Goal: Information Seeking & Learning: Learn about a topic

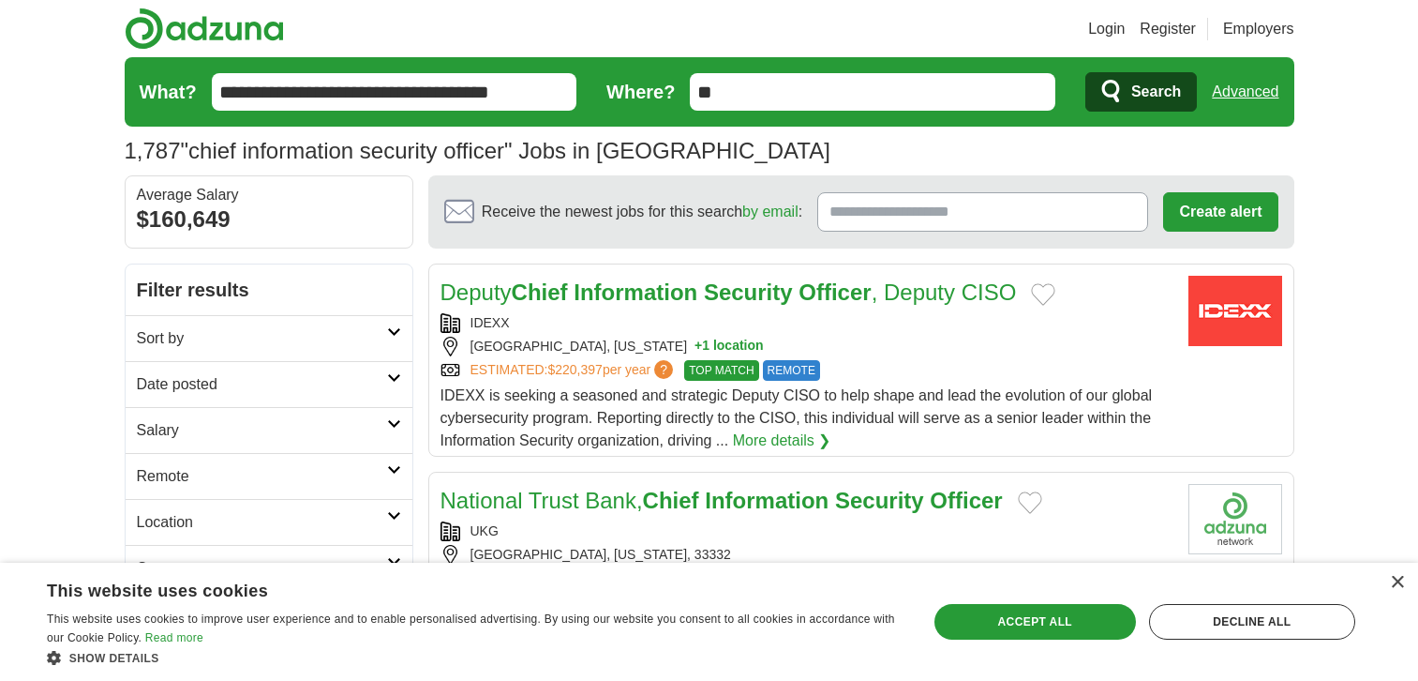
drag, startPoint x: 432, startPoint y: 259, endPoint x: 512, endPoint y: 360, distance: 128.8
click at [1241, 73] on link "Advanced" at bounding box center [1245, 91] width 67 height 37
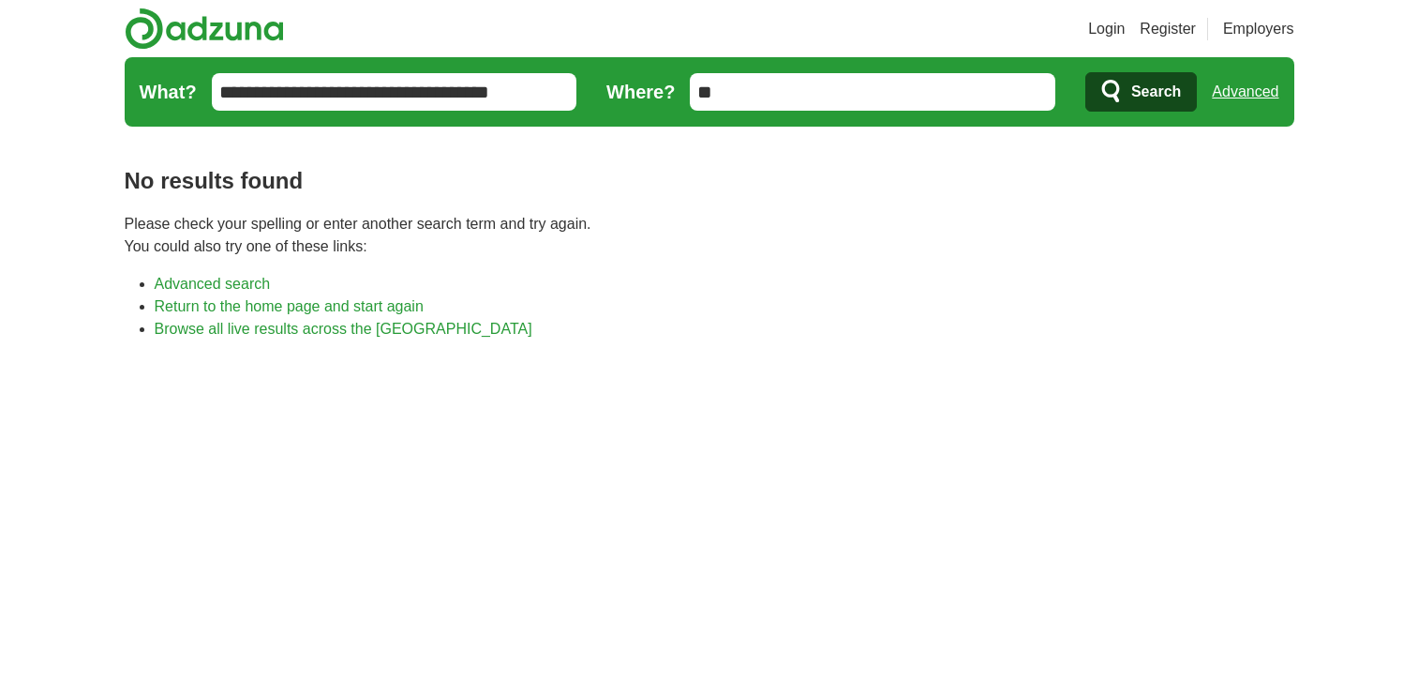
drag, startPoint x: 493, startPoint y: 107, endPoint x: 503, endPoint y: 98, distance: 13.3
click at [496, 103] on input "**********" at bounding box center [395, 91] width 366 height 37
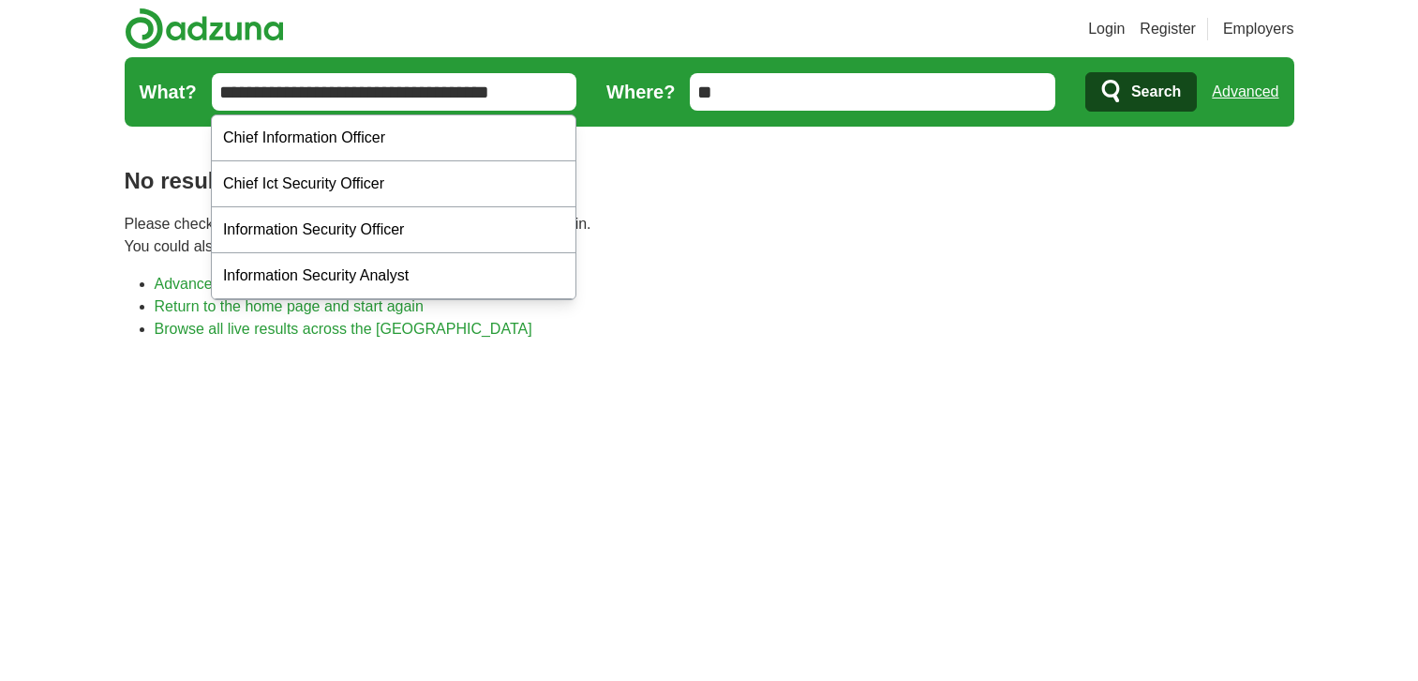
click at [1245, 97] on link "Advanced" at bounding box center [1245, 91] width 67 height 37
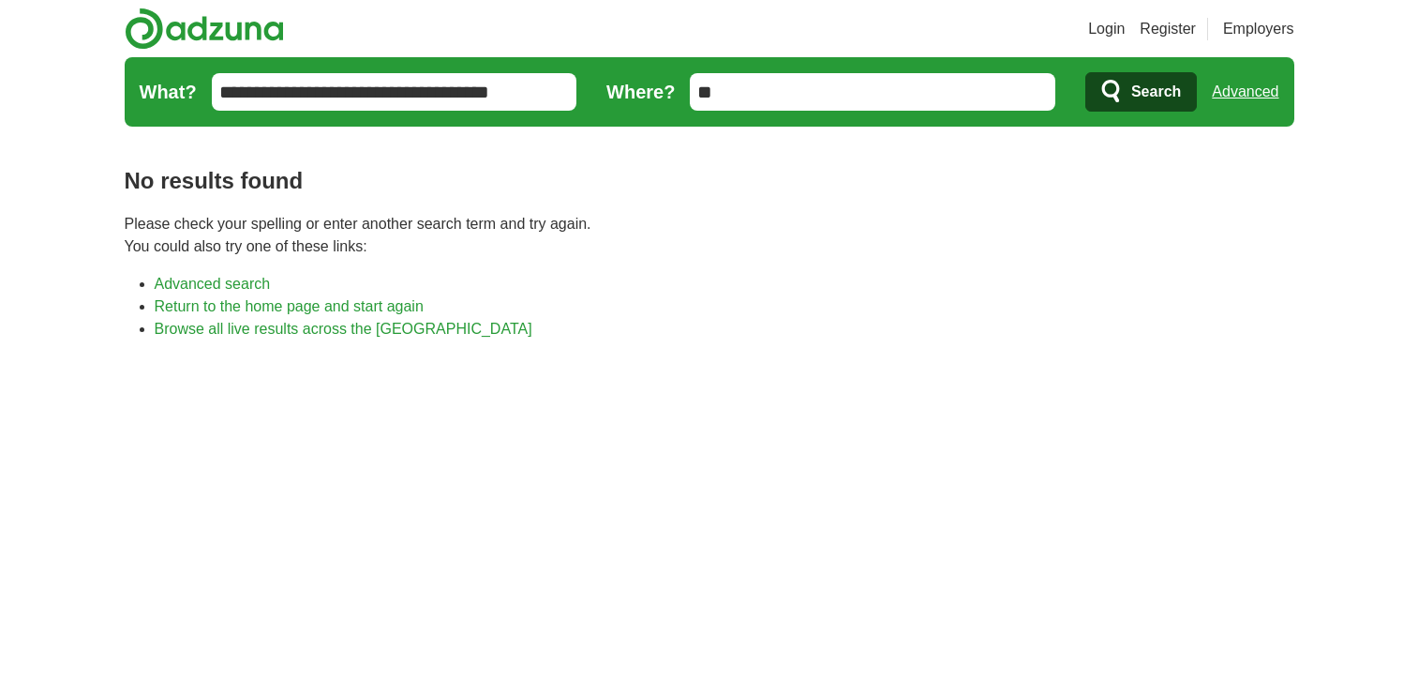
click at [439, 102] on input "**********" at bounding box center [395, 91] width 366 height 37
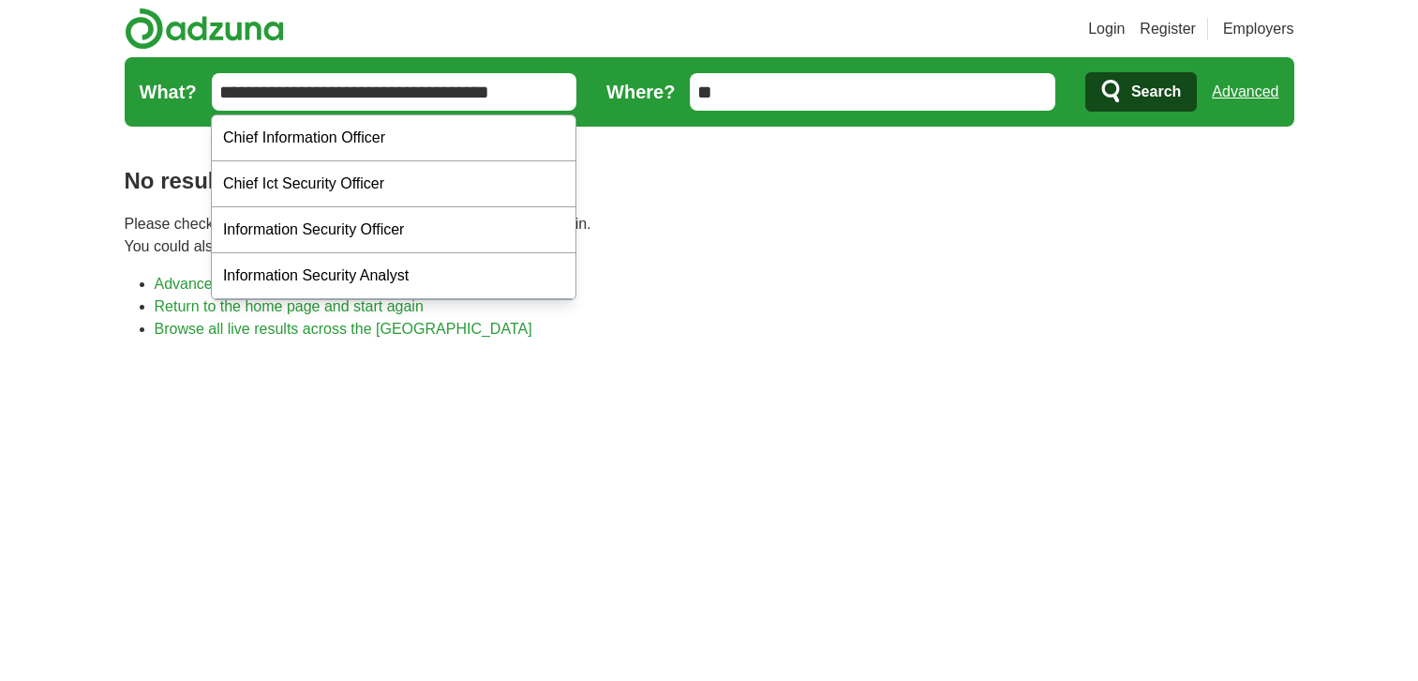
click at [439, 102] on input "**********" at bounding box center [395, 91] width 366 height 37
click at [1259, 99] on link "Advanced" at bounding box center [1245, 91] width 67 height 37
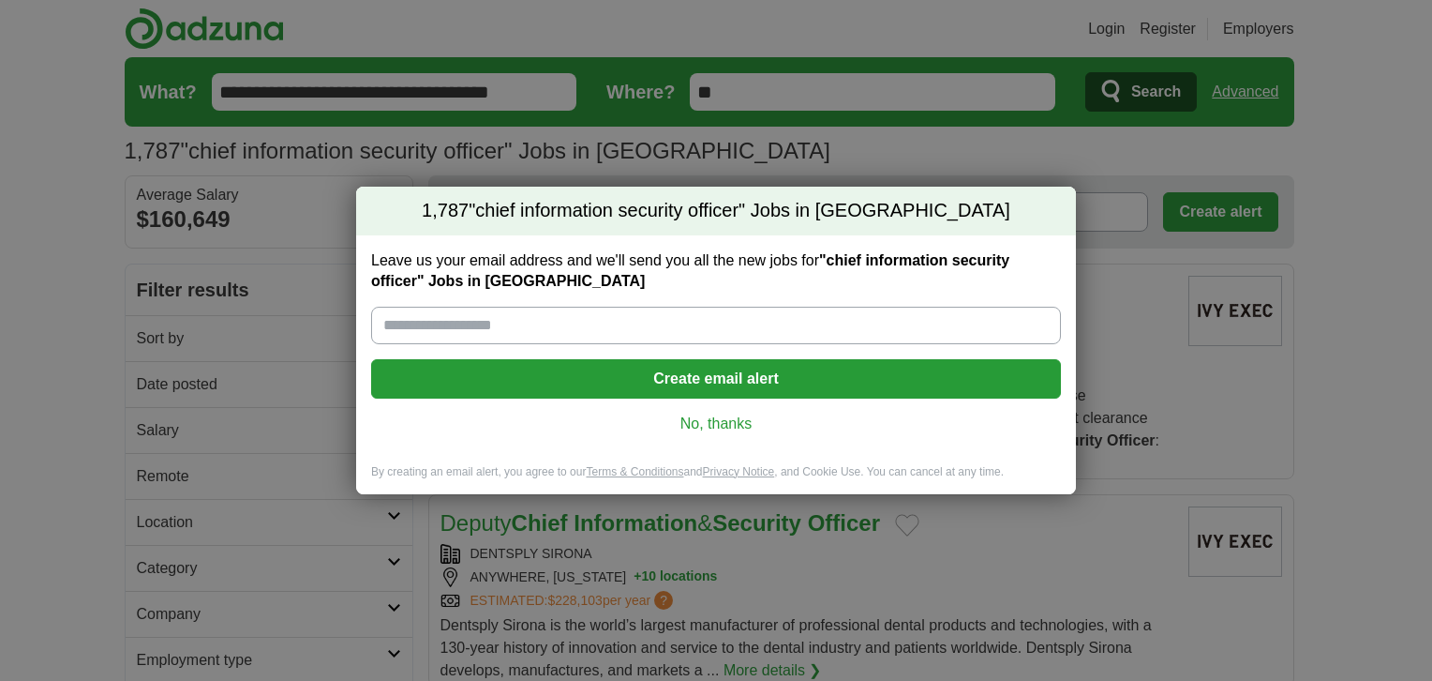
click at [1284, 362] on div "1,787 "chief information security officer" Jobs in US Leave us your email addre…" at bounding box center [716, 340] width 1432 height 681
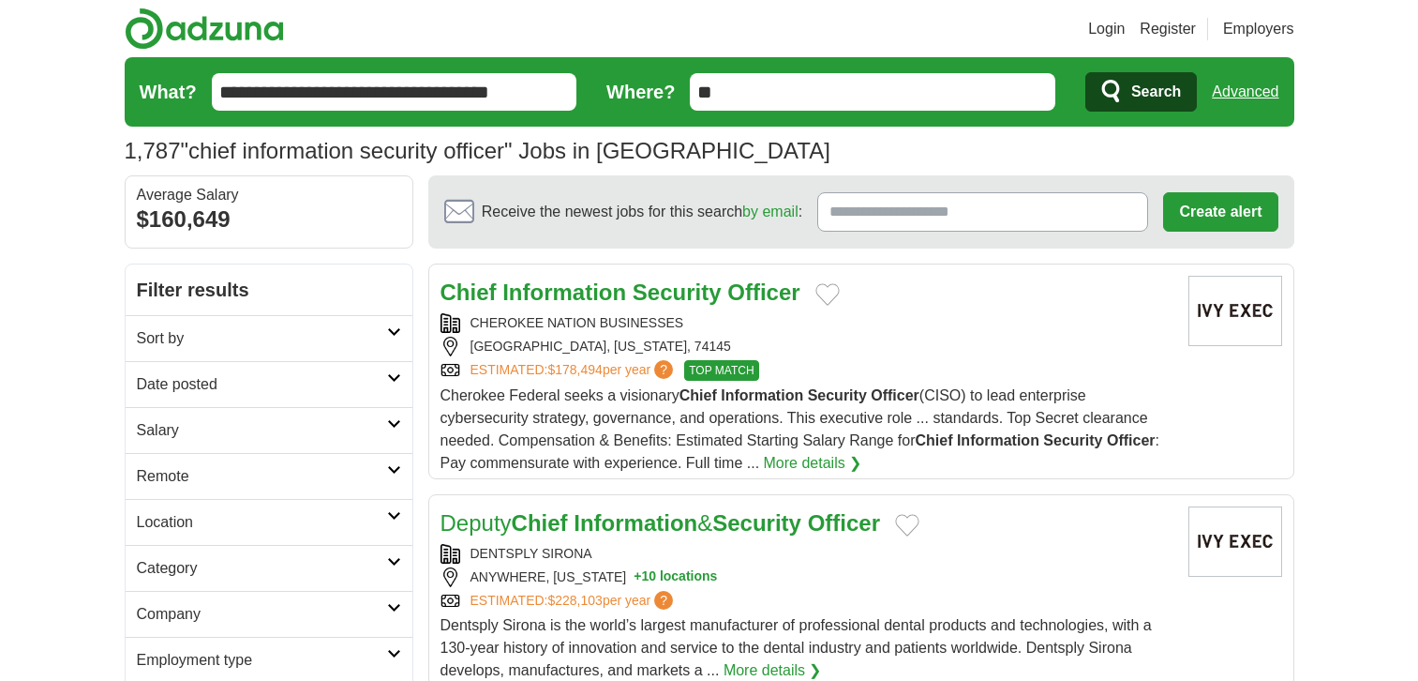
click at [1230, 97] on link "Advanced" at bounding box center [1245, 91] width 67 height 37
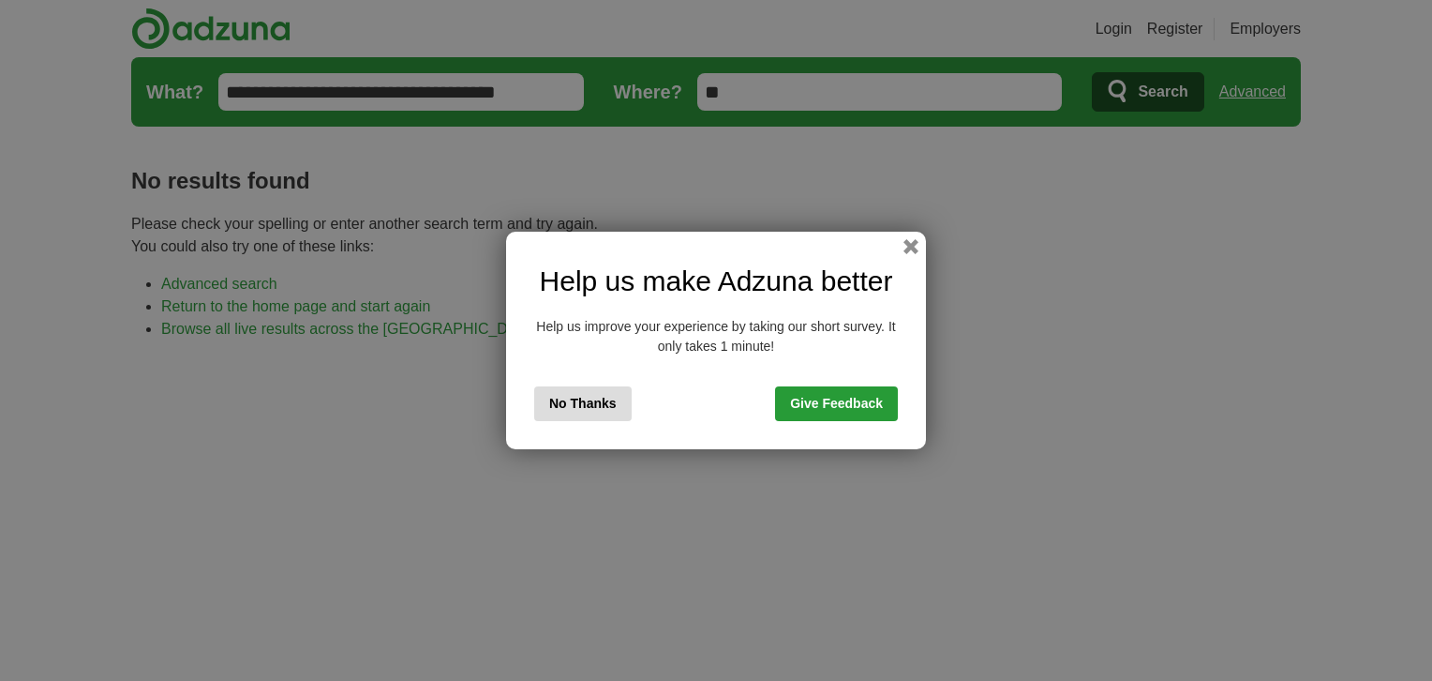
click at [904, 256] on div "Help us make Adzuna better Help us improve your experience by taking our short …" at bounding box center [716, 340] width 420 height 217
click at [908, 245] on button "button" at bounding box center [911, 246] width 15 height 15
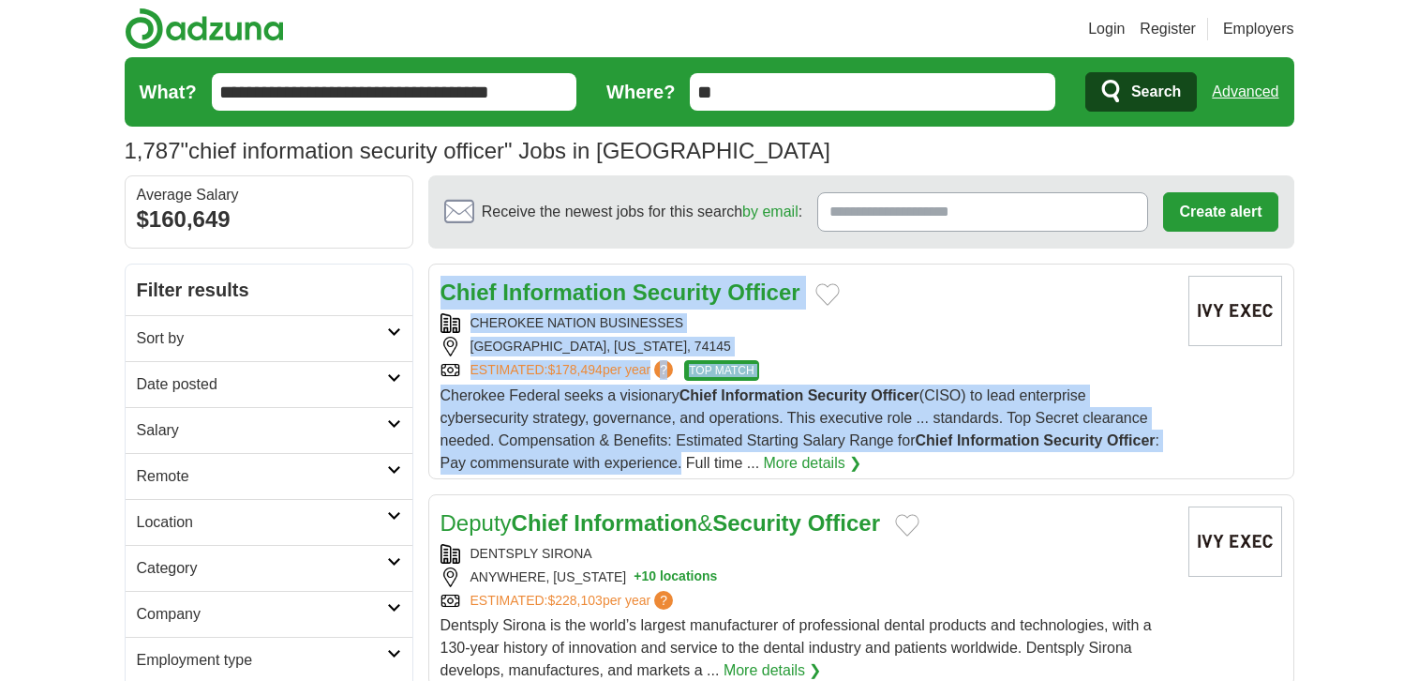
drag, startPoint x: 424, startPoint y: 259, endPoint x: 681, endPoint y: 467, distance: 330.6
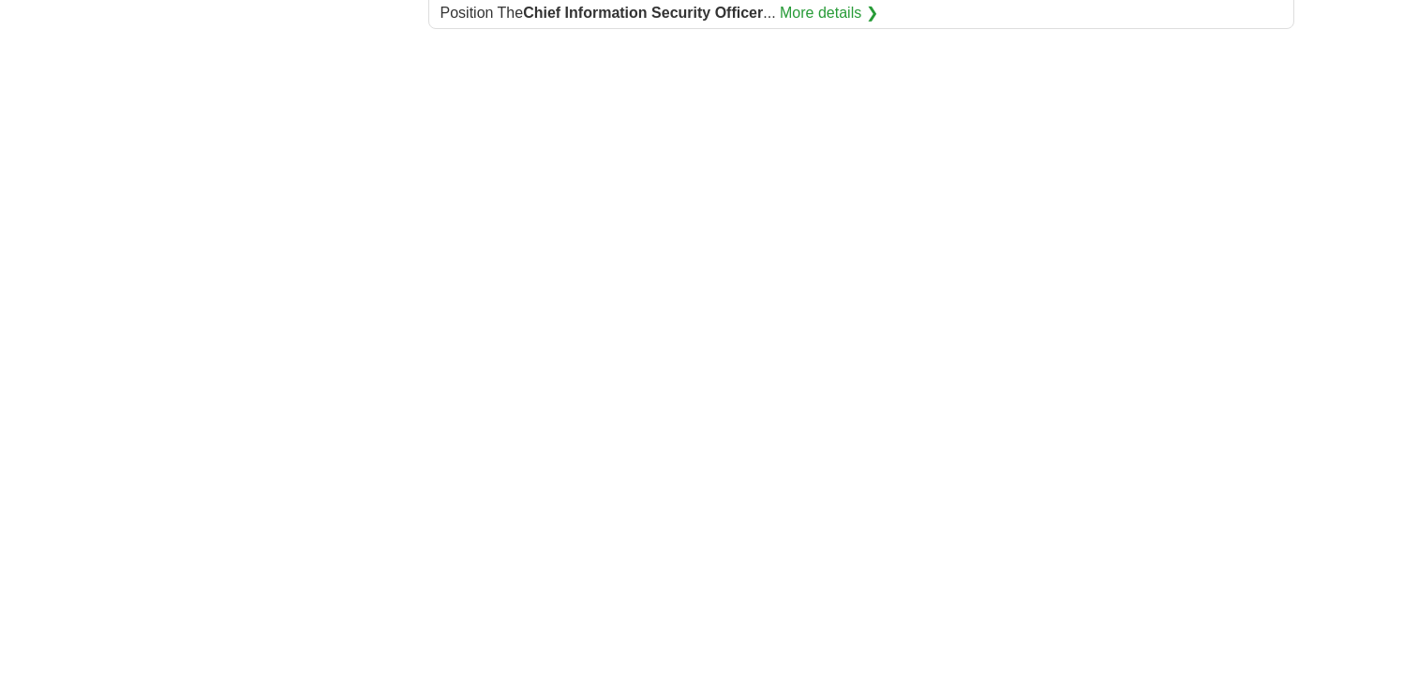
scroll to position [3159, 0]
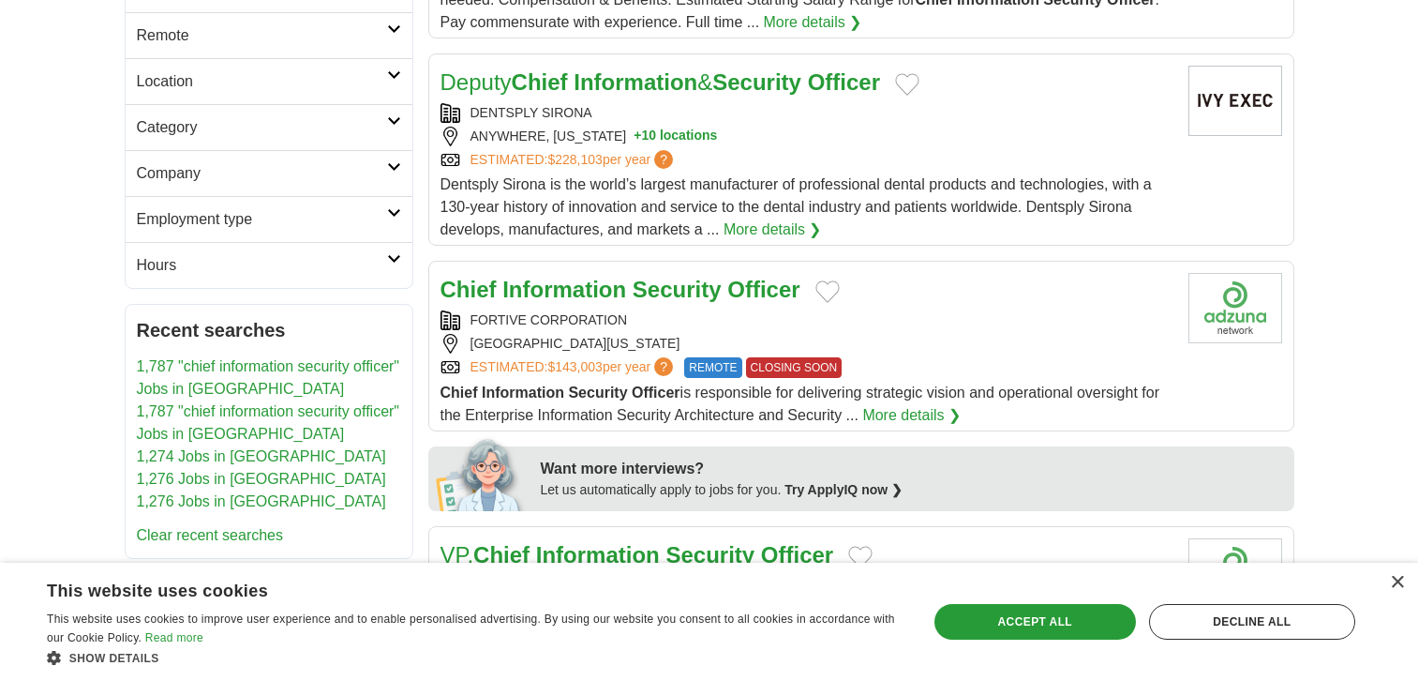
scroll to position [0, 0]
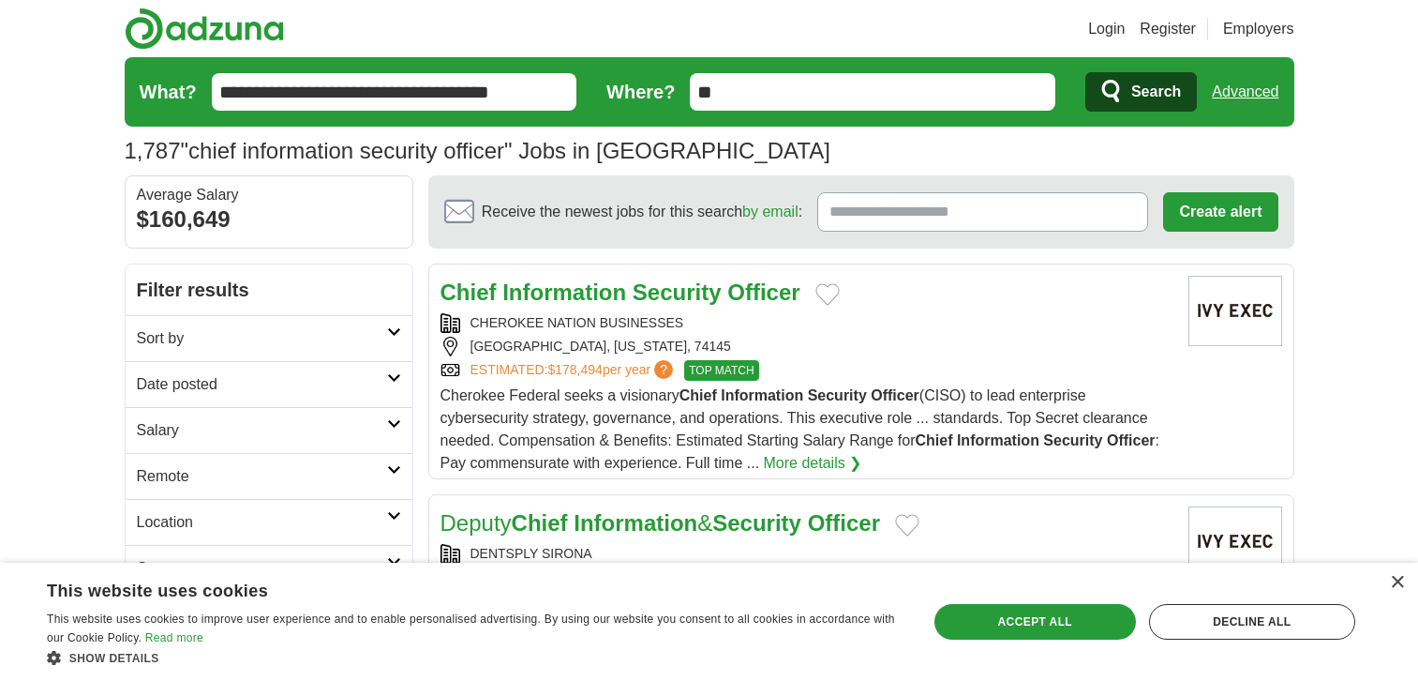
drag, startPoint x: 1224, startPoint y: 236, endPoint x: 432, endPoint y: 258, distance: 792.4
copy main "Chief Information Security Officer CHEROKEE NATION BUSINESSES TULSA, OKLAHOMA, …"
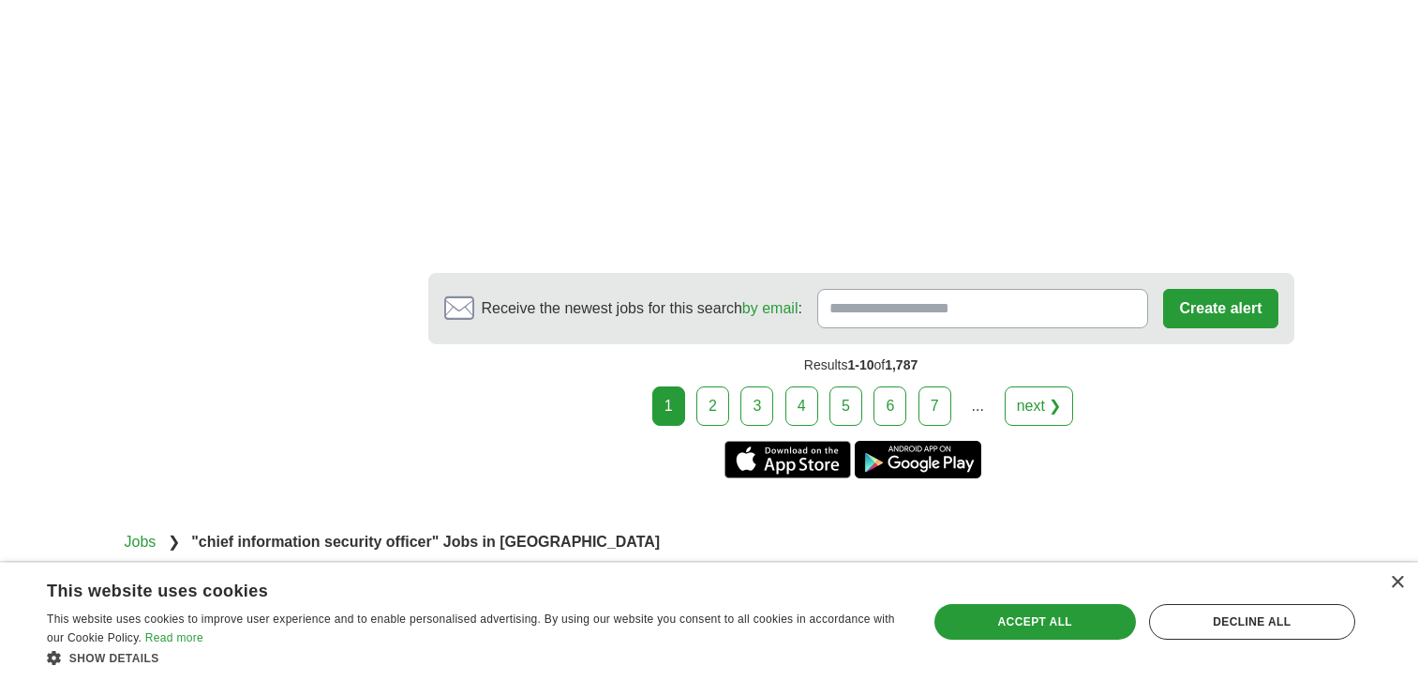
scroll to position [3404, 0]
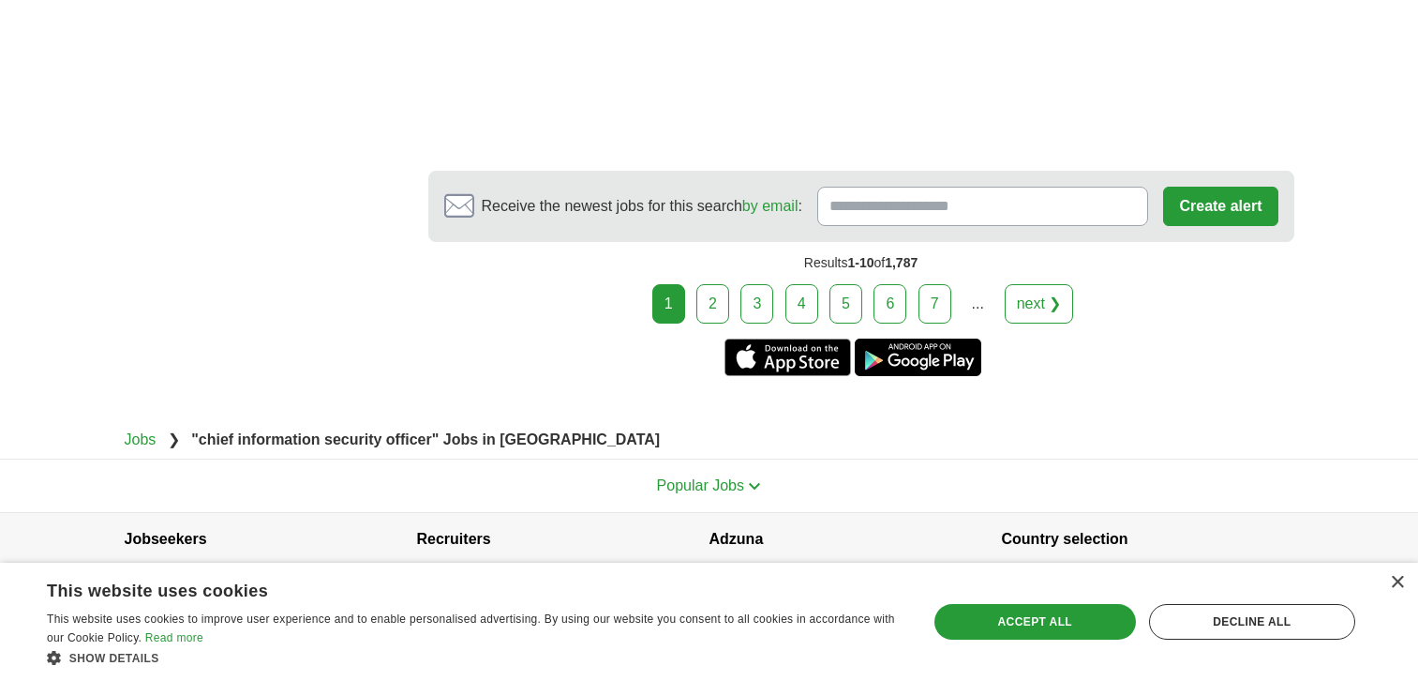
click at [733, 288] on div "1 2 3 4 5 6 7 ... next ❯" at bounding box center [861, 303] width 866 height 39
click at [716, 285] on link "2" at bounding box center [712, 303] width 33 height 39
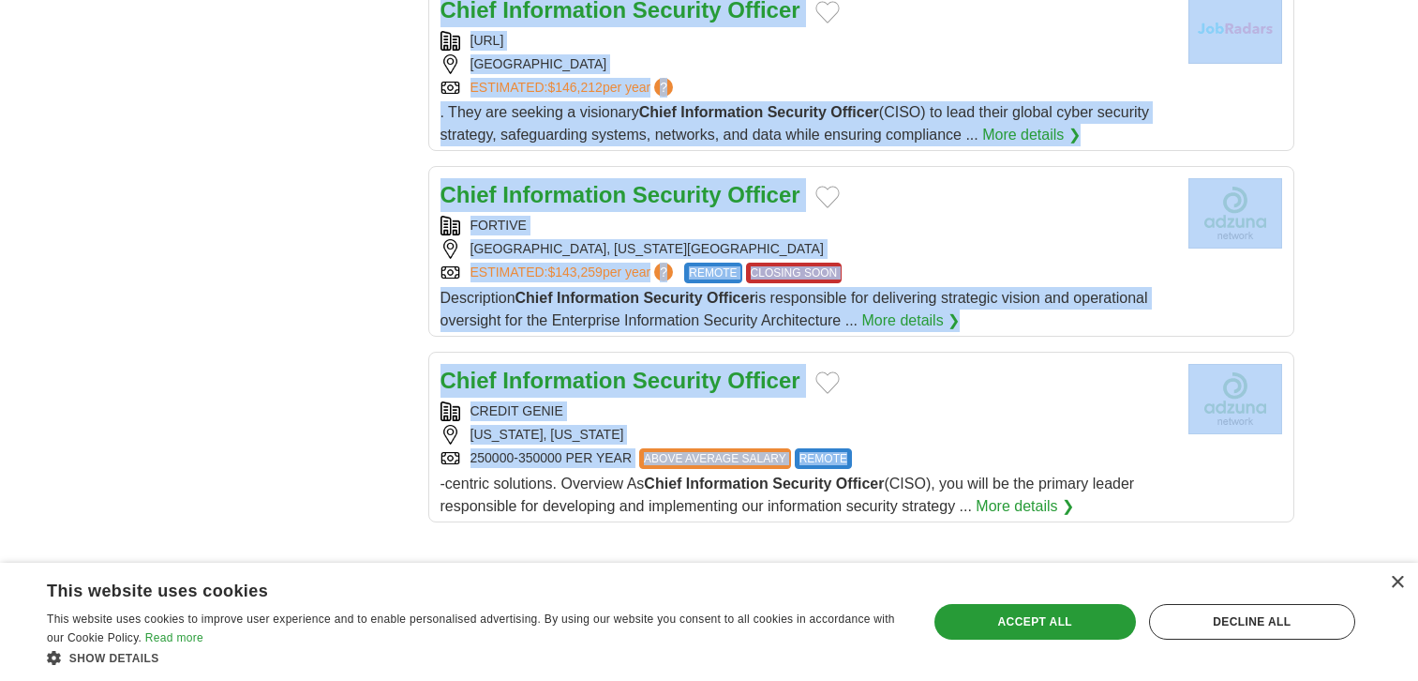
scroll to position [2058, 0]
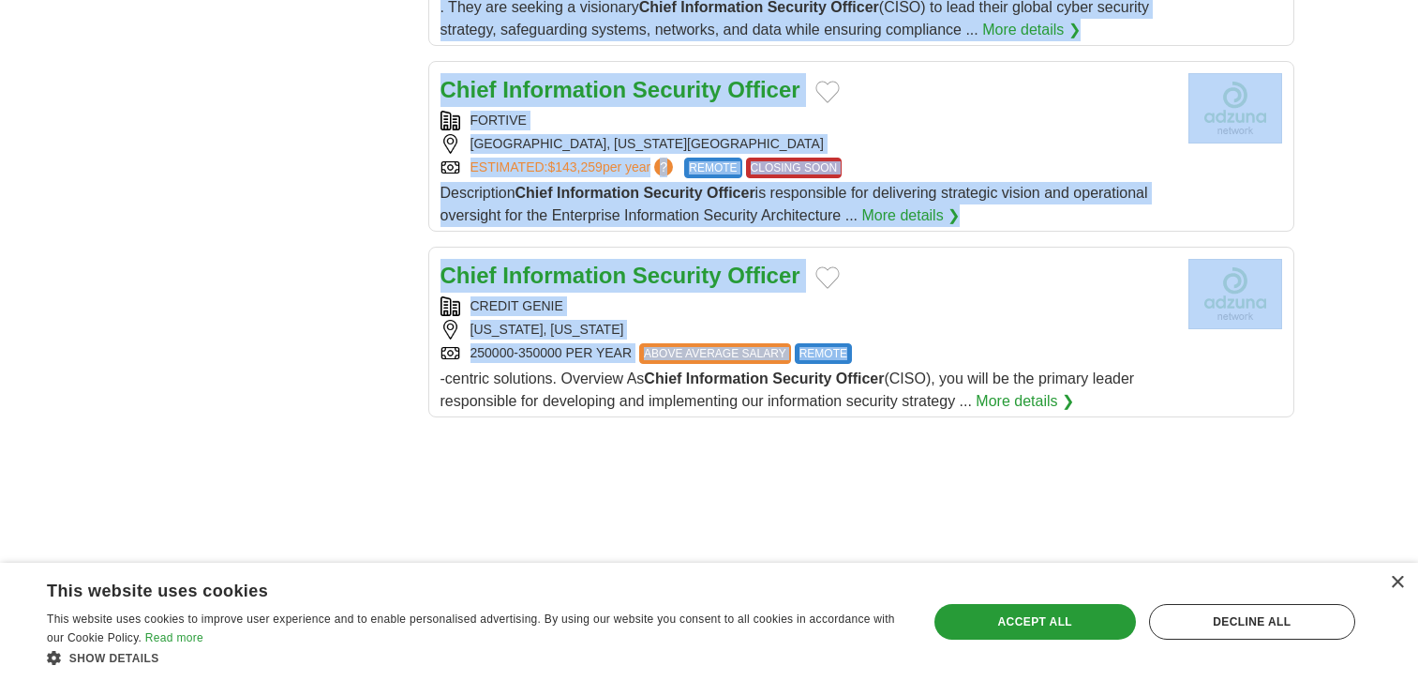
drag, startPoint x: 436, startPoint y: 273, endPoint x: 1105, endPoint y: 400, distance: 681.3
copy main "Chief Information Security Officer NIGHTFALL AI SAN FRANCISCO, CALIFORNIA ESTIM…"
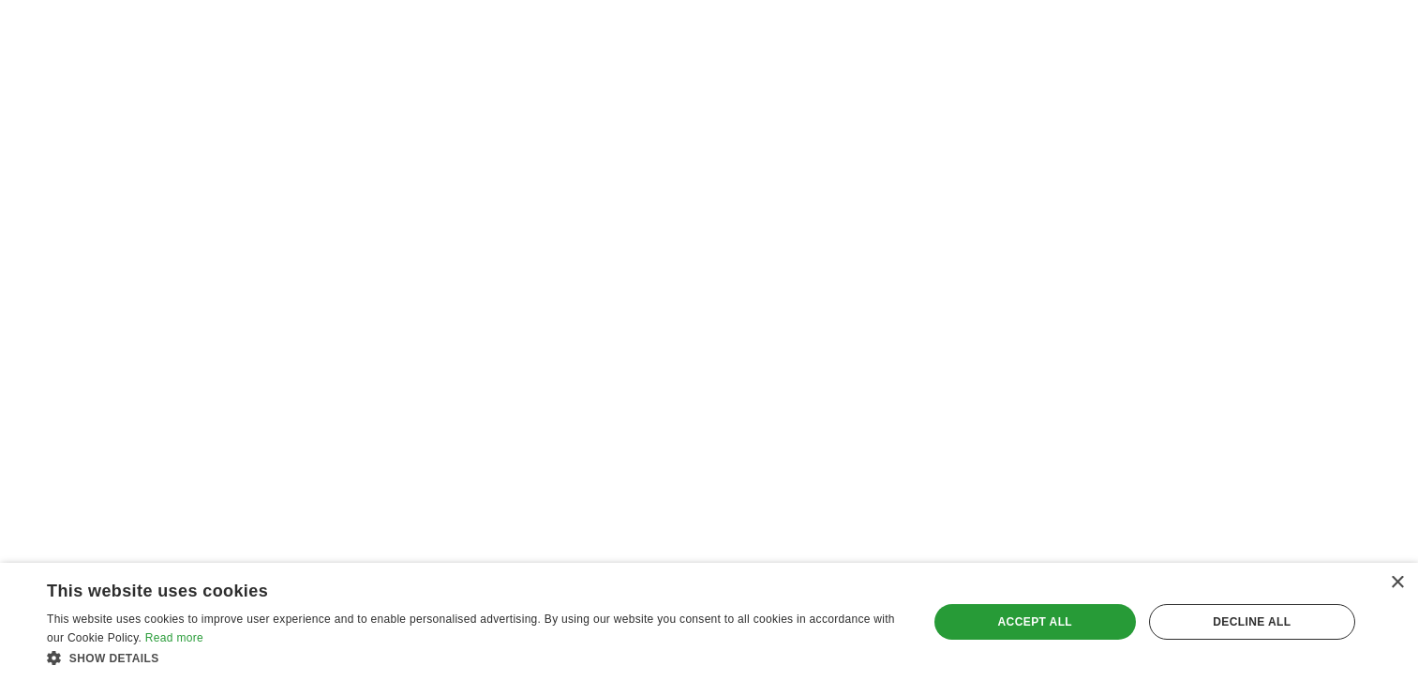
scroll to position [3301, 0]
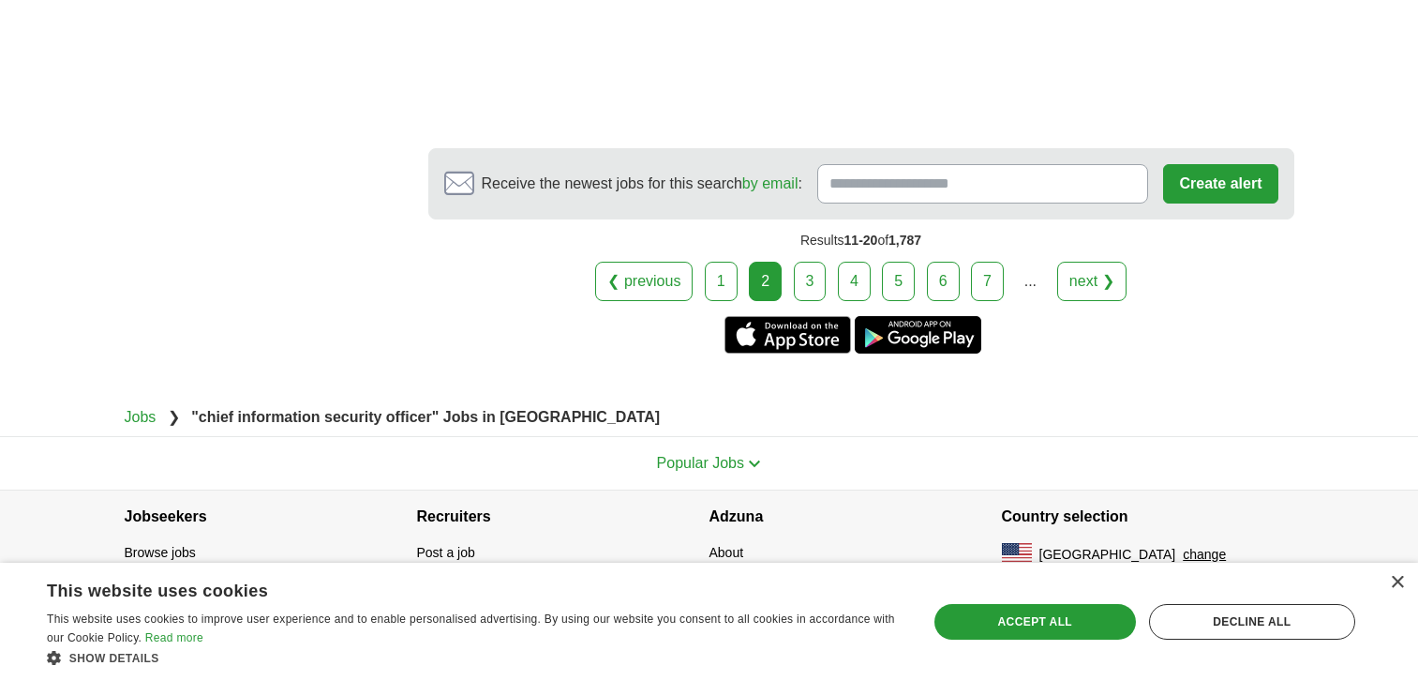
click at [798, 275] on link "3" at bounding box center [810, 281] width 33 height 39
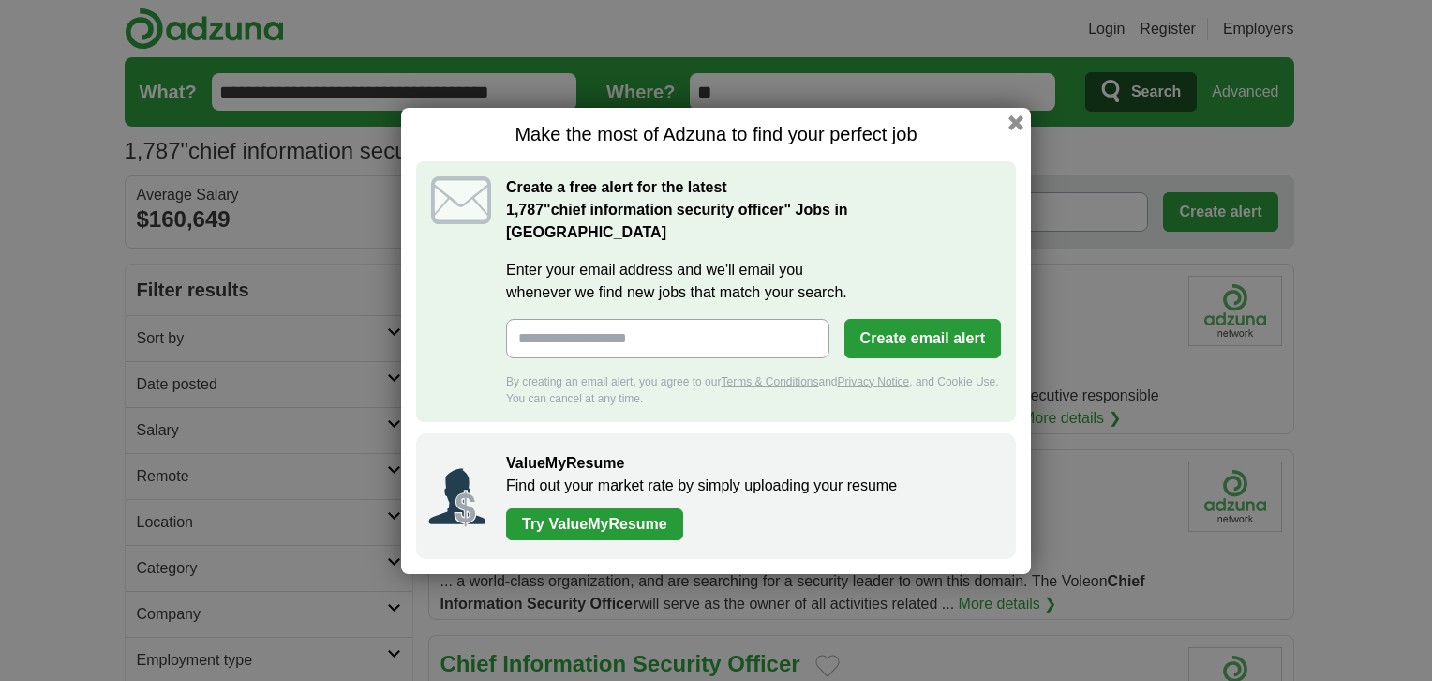
click at [270, 336] on div "Make the most of Adzuna to find your perfect job Create a free alert for the la…" at bounding box center [716, 340] width 1432 height 681
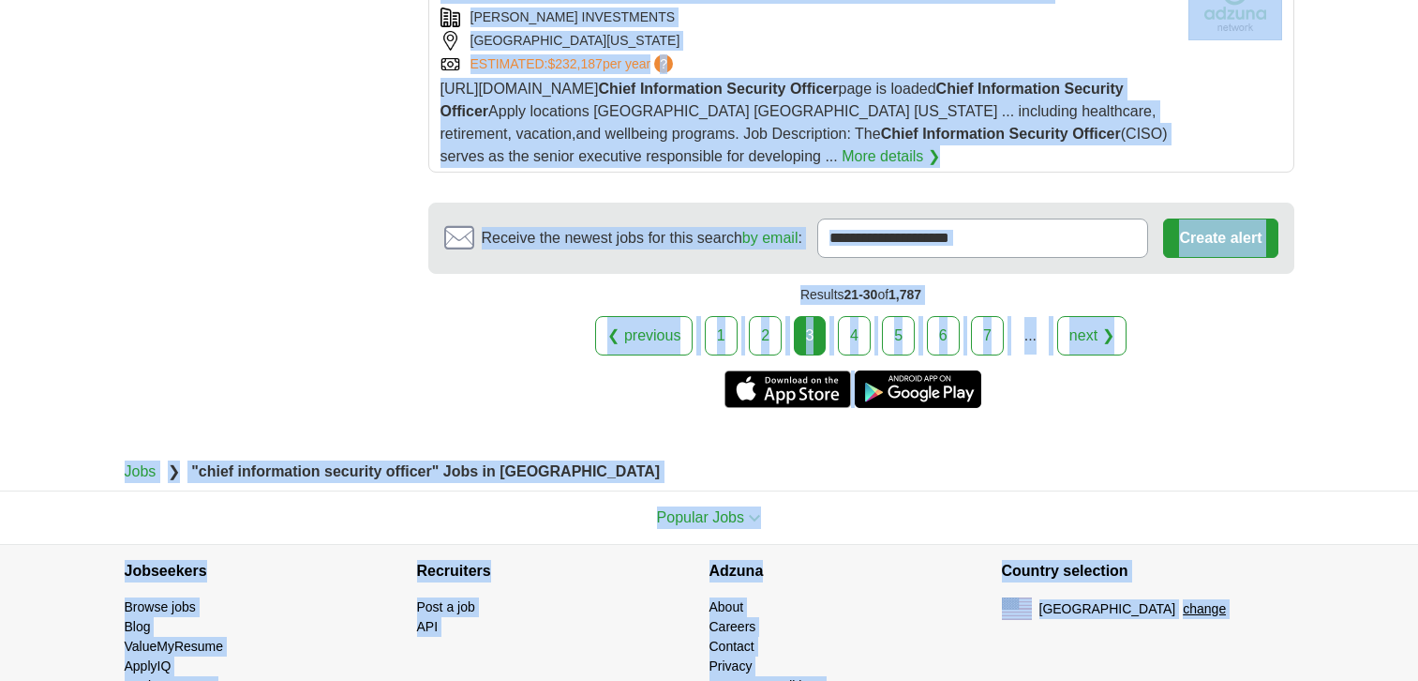
scroll to position [2426, 0]
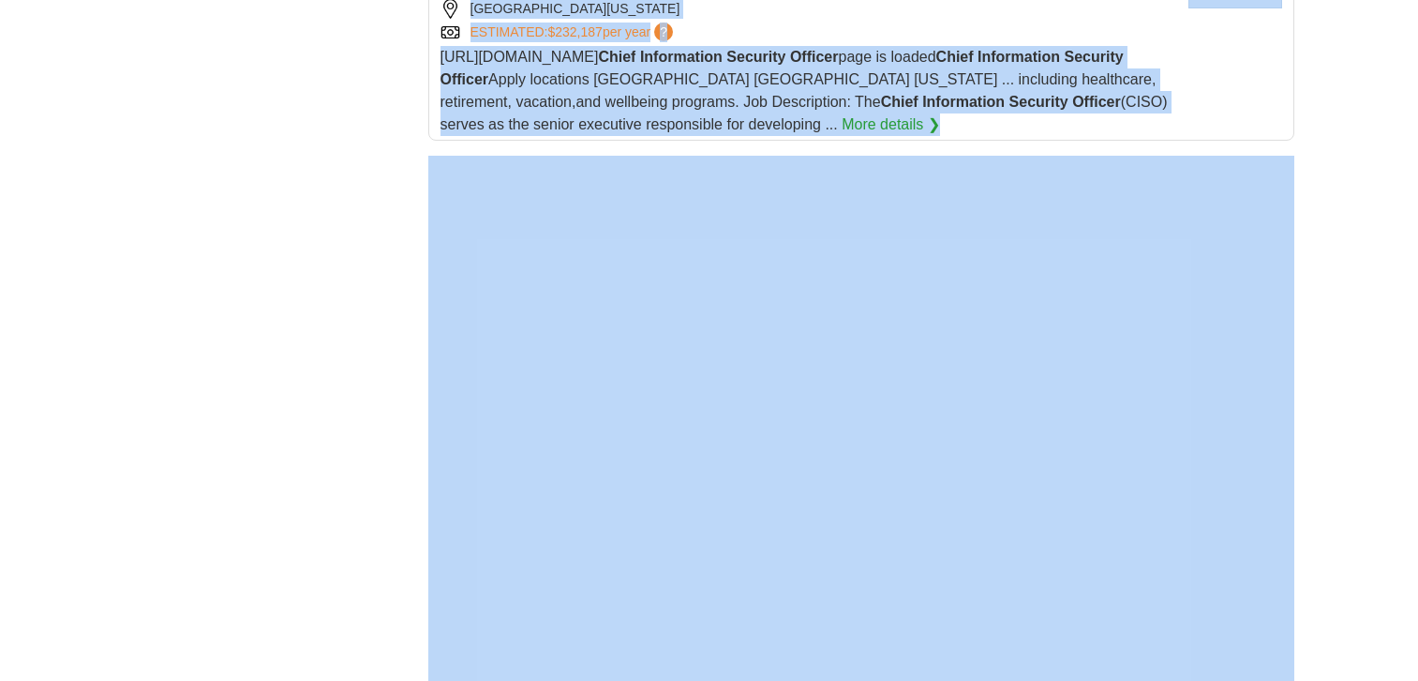
drag, startPoint x: 440, startPoint y: 272, endPoint x: 1025, endPoint y: 108, distance: 608.4
copy main "Chief Information Security Officer RI RUSSELL INVESTMENTS GROUP SEATTLE, WASHIN…"
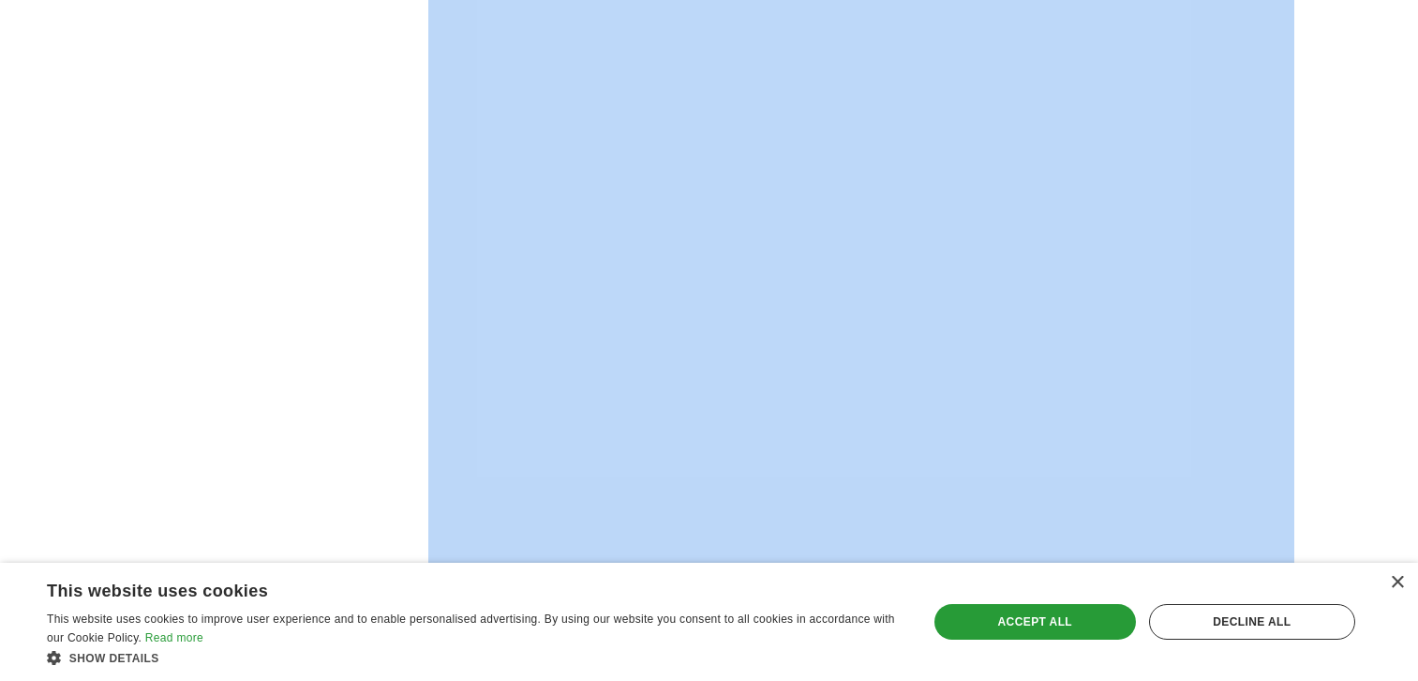
scroll to position [3186, 0]
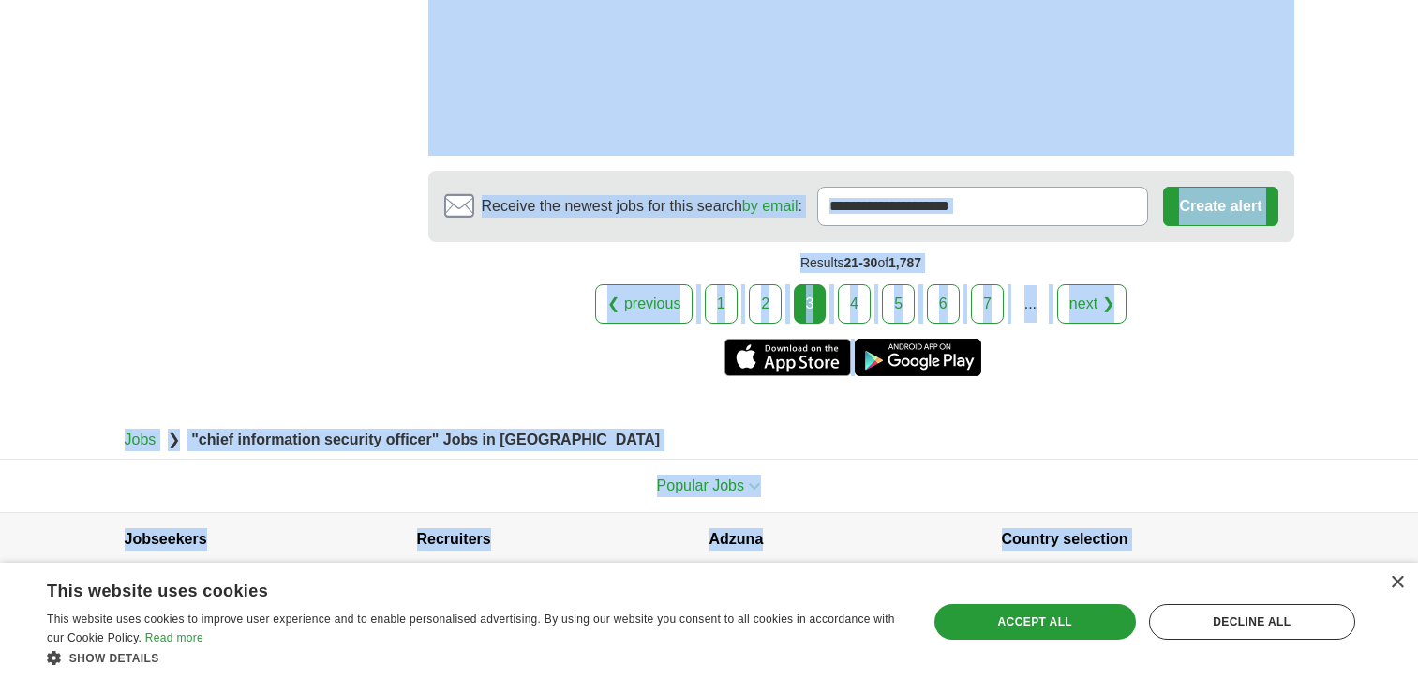
click at [850, 296] on link "4" at bounding box center [854, 303] width 33 height 39
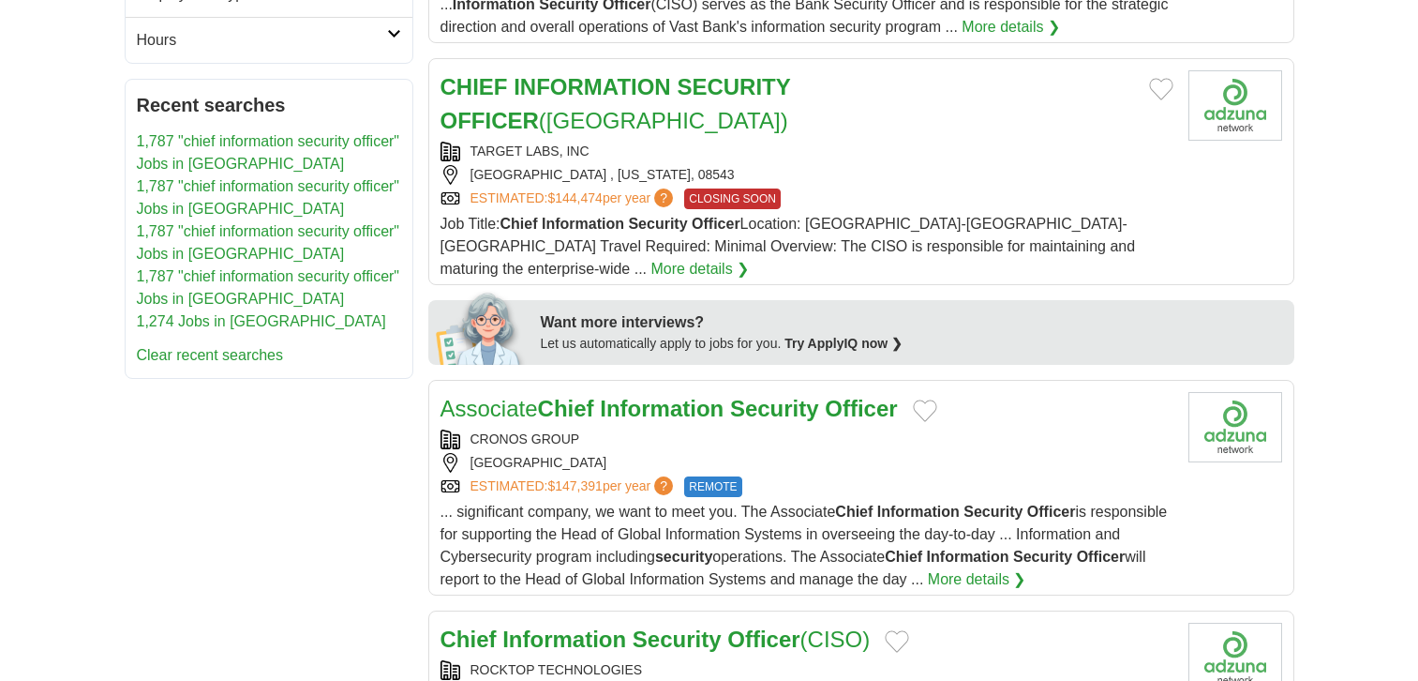
scroll to position [2289, 0]
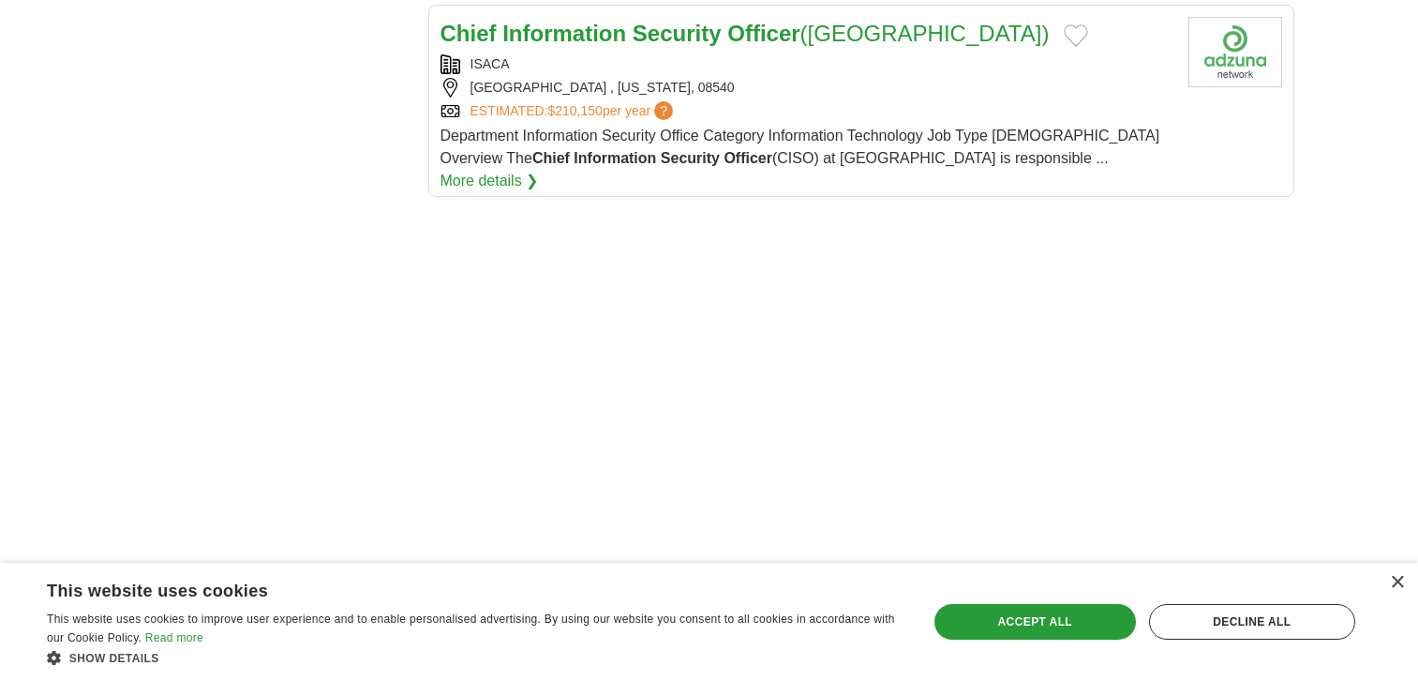
drag, startPoint x: 442, startPoint y: 279, endPoint x: 1054, endPoint y: 103, distance: 636.1
copy main "Lorem Ipsumdolors Ametcons Adipisc (Elitseddo) EIUSMOD TEMPORINC UTLABOREE , DO…"
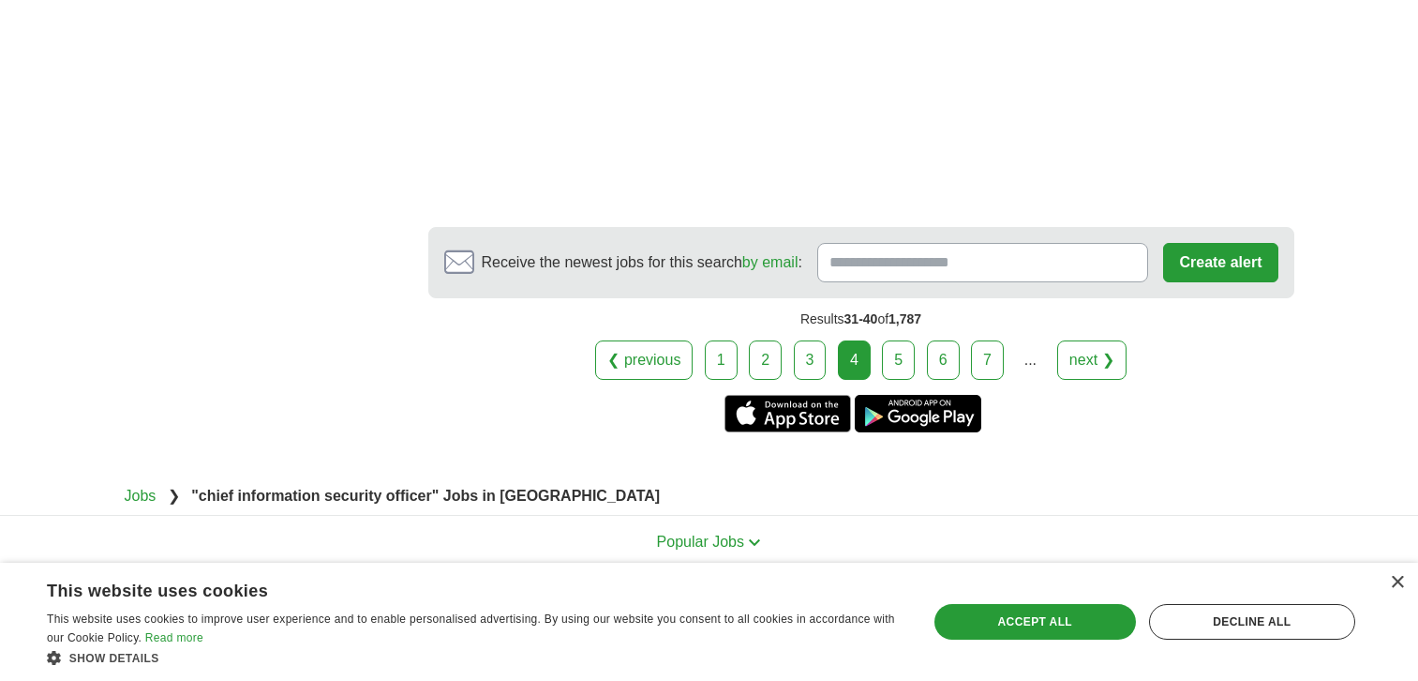
click at [881, 340] on div "❮ previous 1 2 3 4 5 6 7 ... next ❯" at bounding box center [861, 359] width 866 height 39
click at [890, 340] on link "5" at bounding box center [898, 359] width 33 height 39
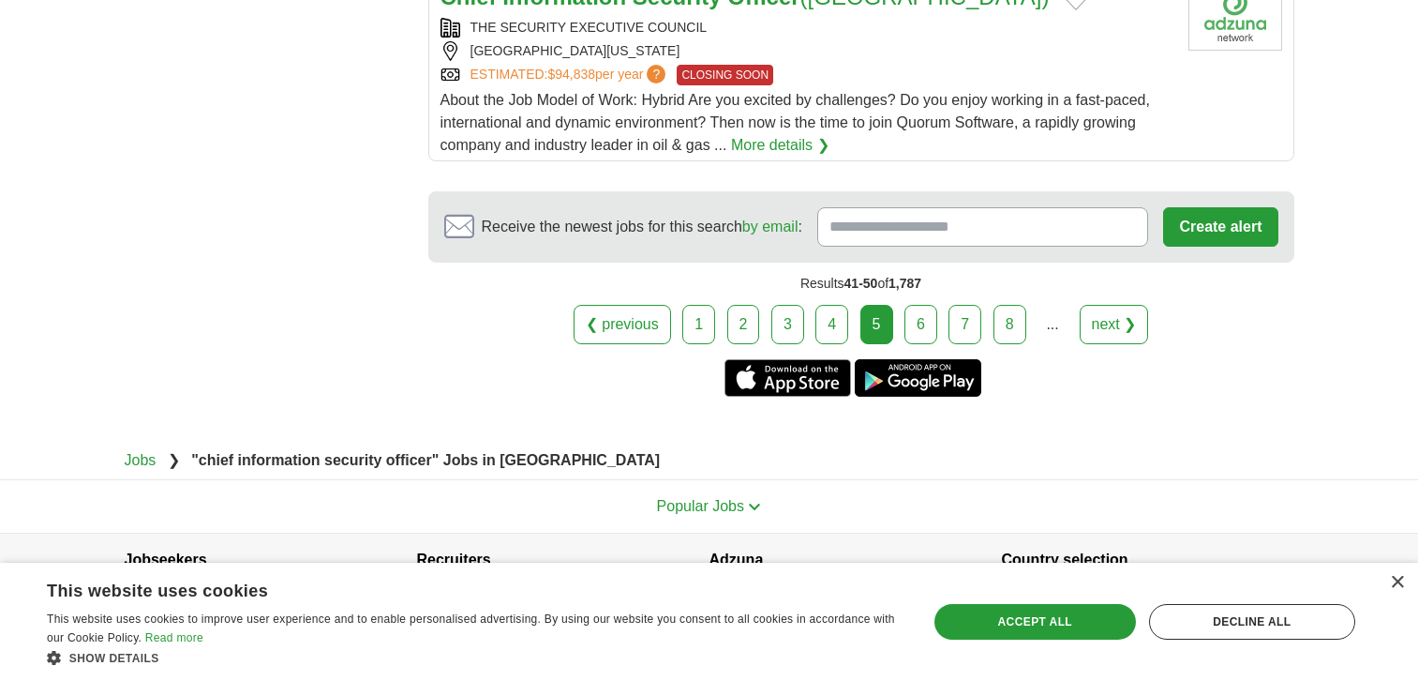
scroll to position [2293, 0]
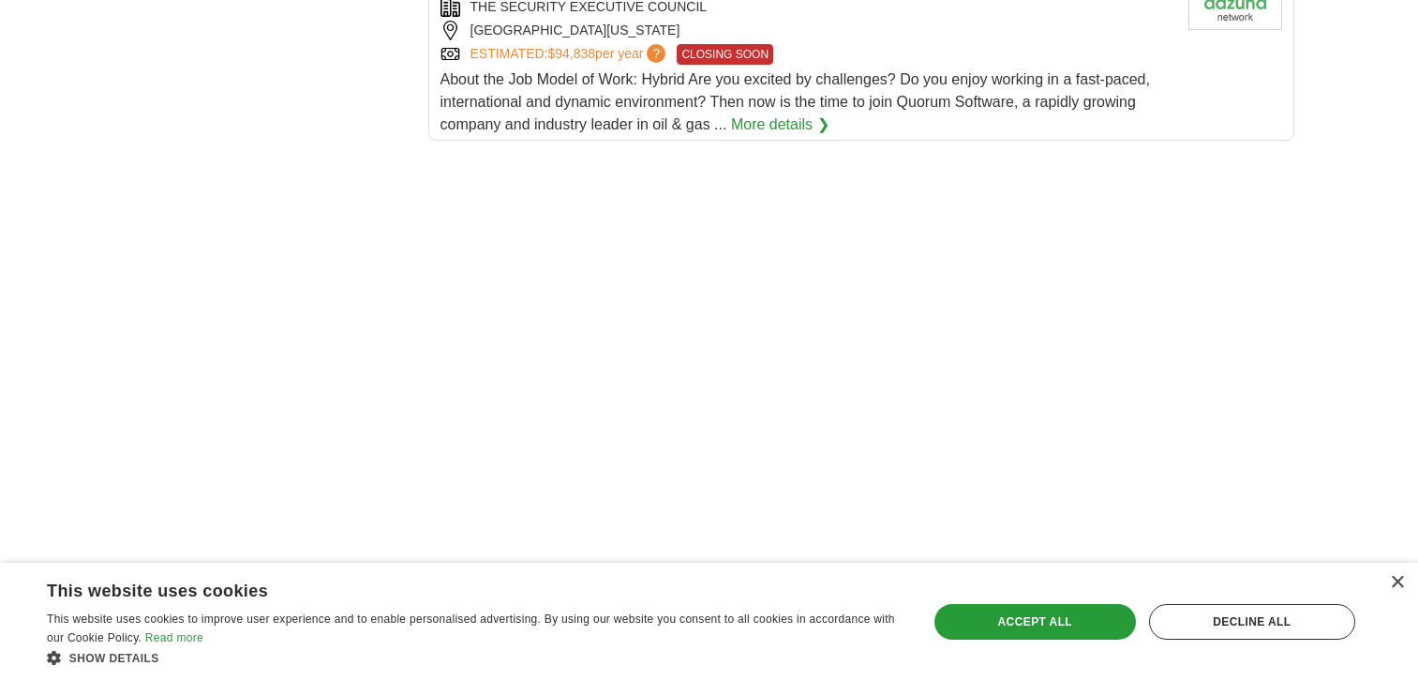
drag, startPoint x: 437, startPoint y: 268, endPoint x: 844, endPoint y: 100, distance: 440.1
copy main "Lorem Ipsumdolors Ametcons Adipisc (Elitsed) DOEIUSMO TEMPORI , UTLABOREET, 485…"
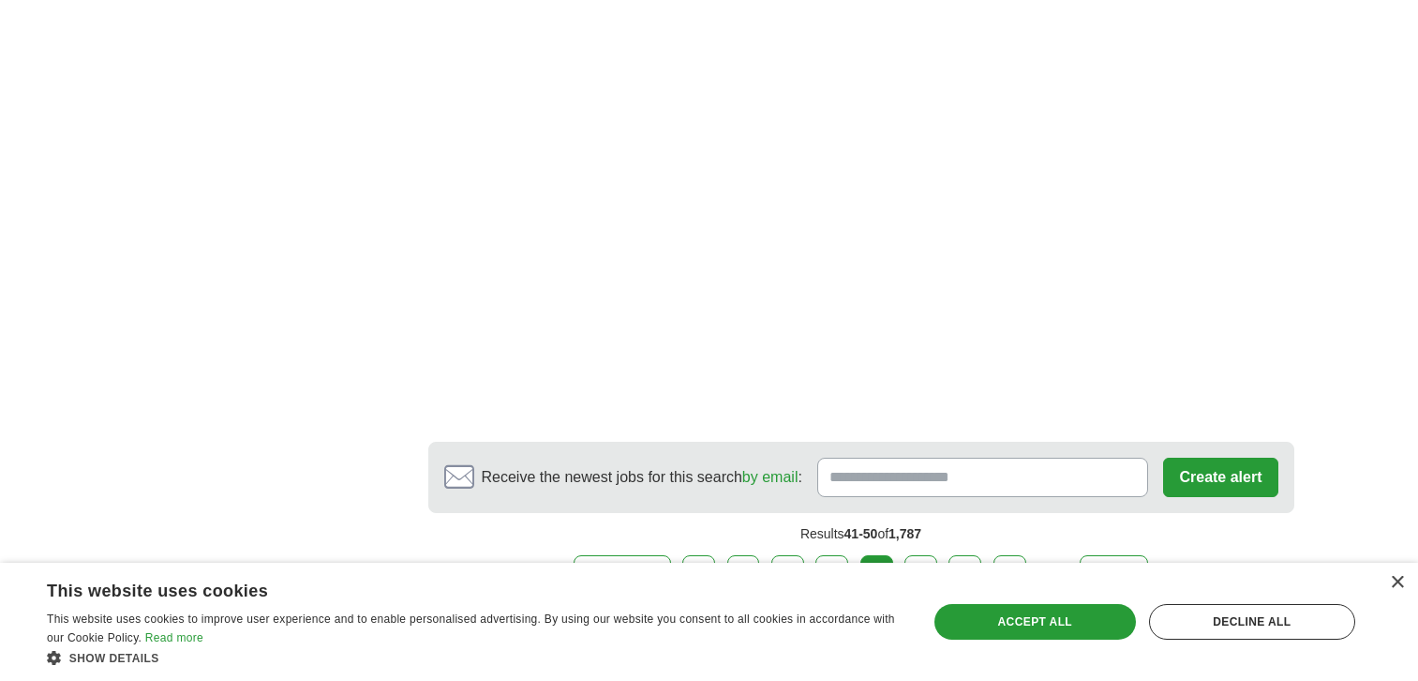
click at [911, 555] on link "6" at bounding box center [921, 574] width 33 height 39
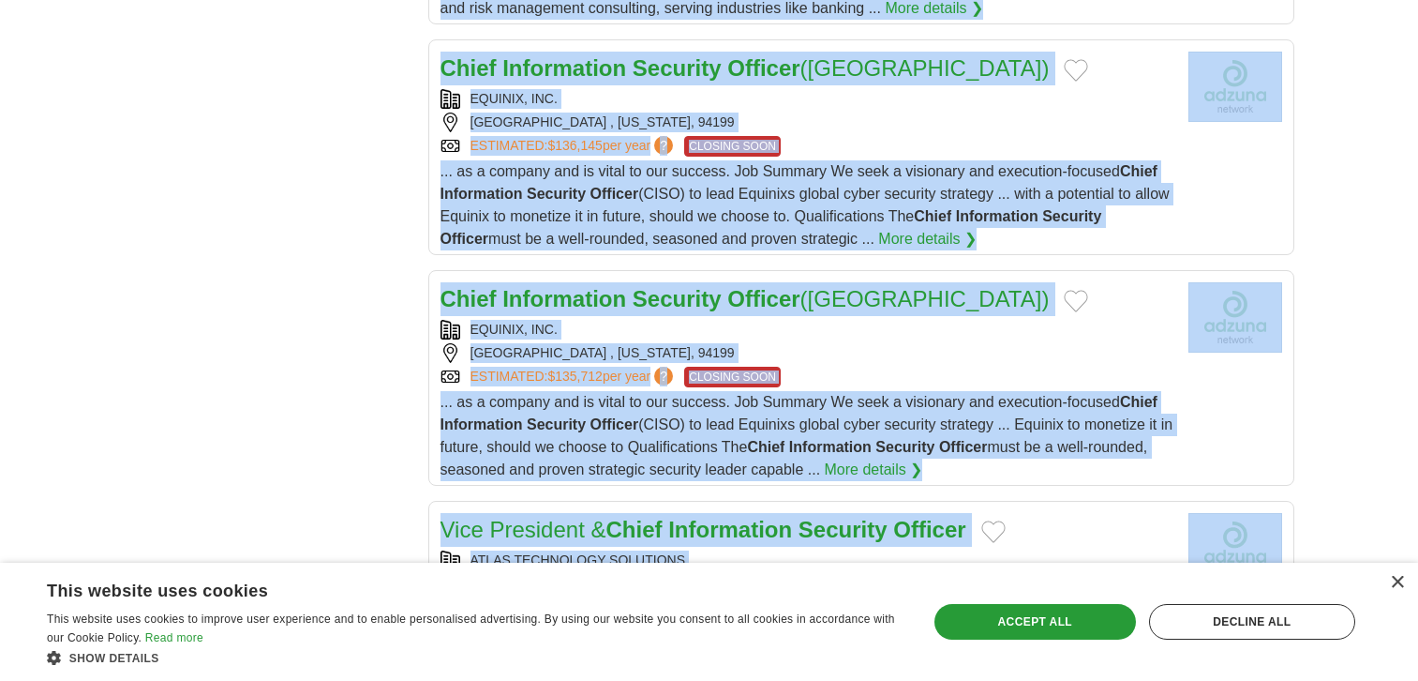
scroll to position [2449, 0]
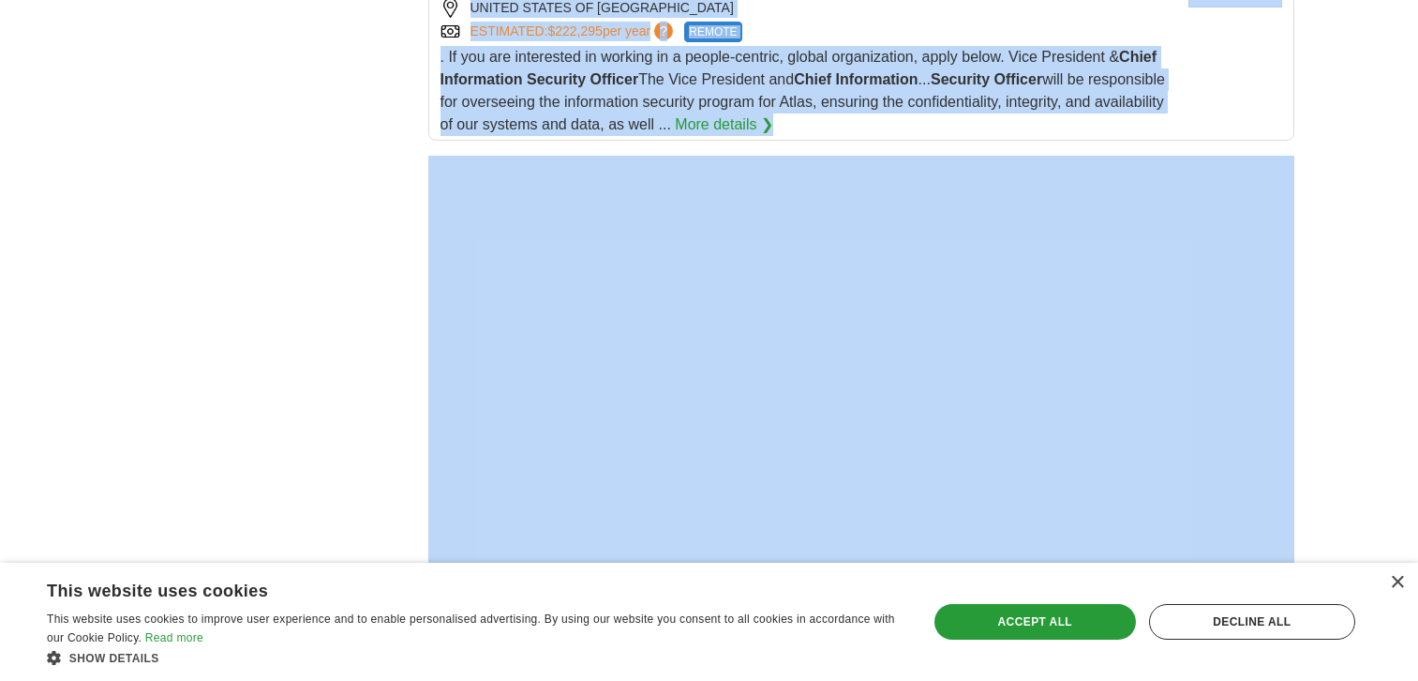
drag, startPoint x: 434, startPoint y: 272, endPoint x: 927, endPoint y: 115, distance: 517.3
copy main "Chief Technology Officer & Chief Information Security Officer FENIX COMMERCE, I…"
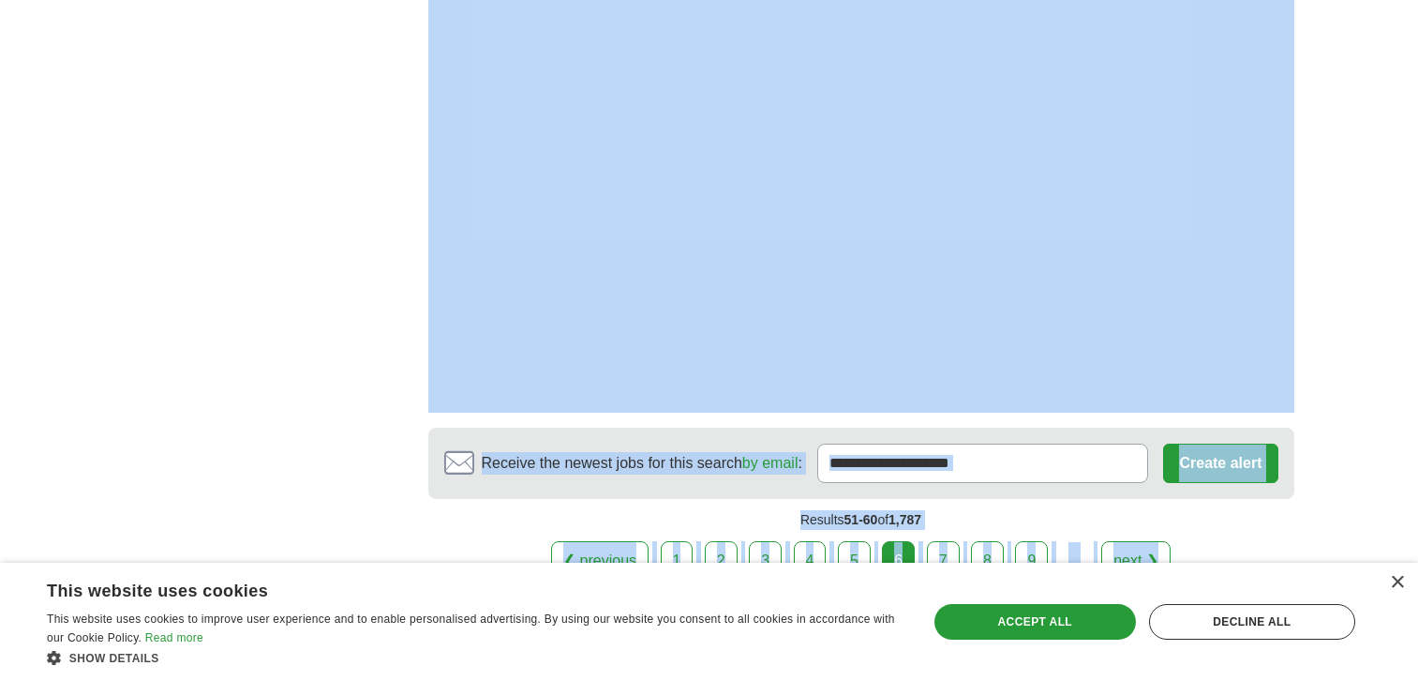
scroll to position [3240, 0]
click at [934, 540] on link "7" at bounding box center [943, 559] width 33 height 39
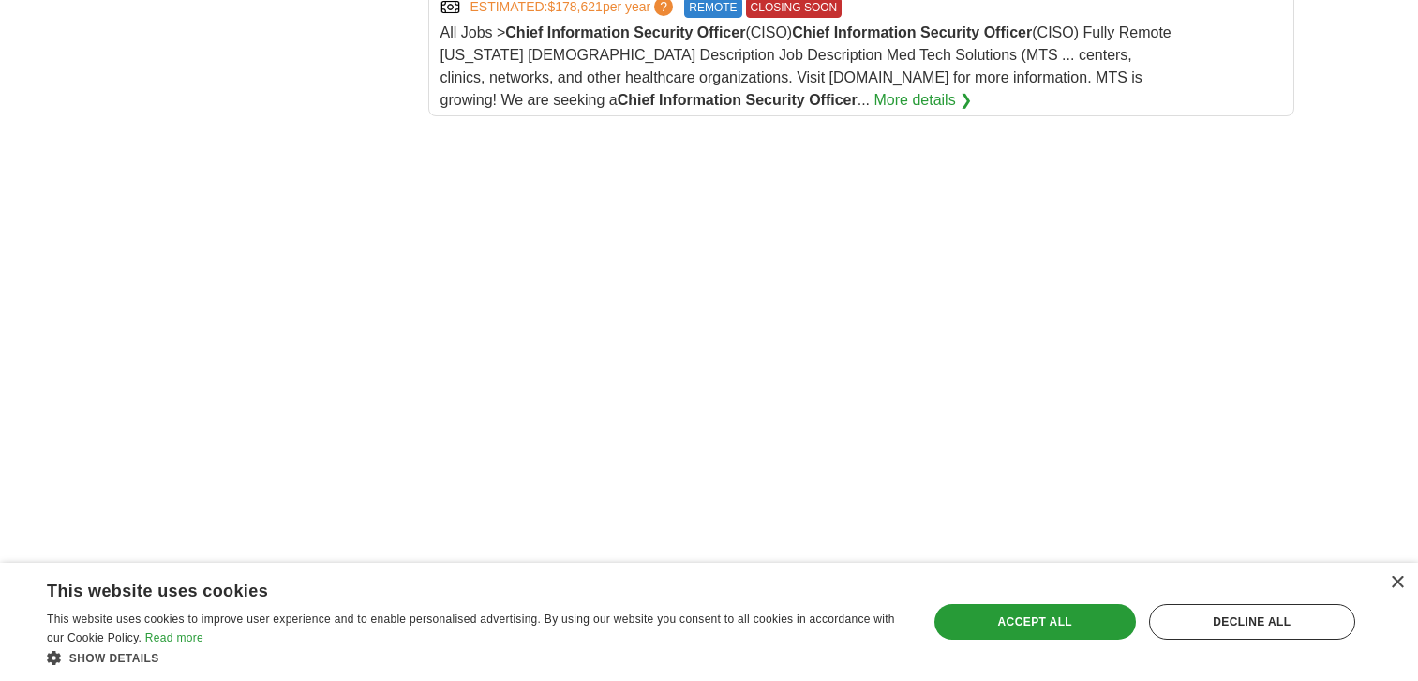
scroll to position [2169, 0]
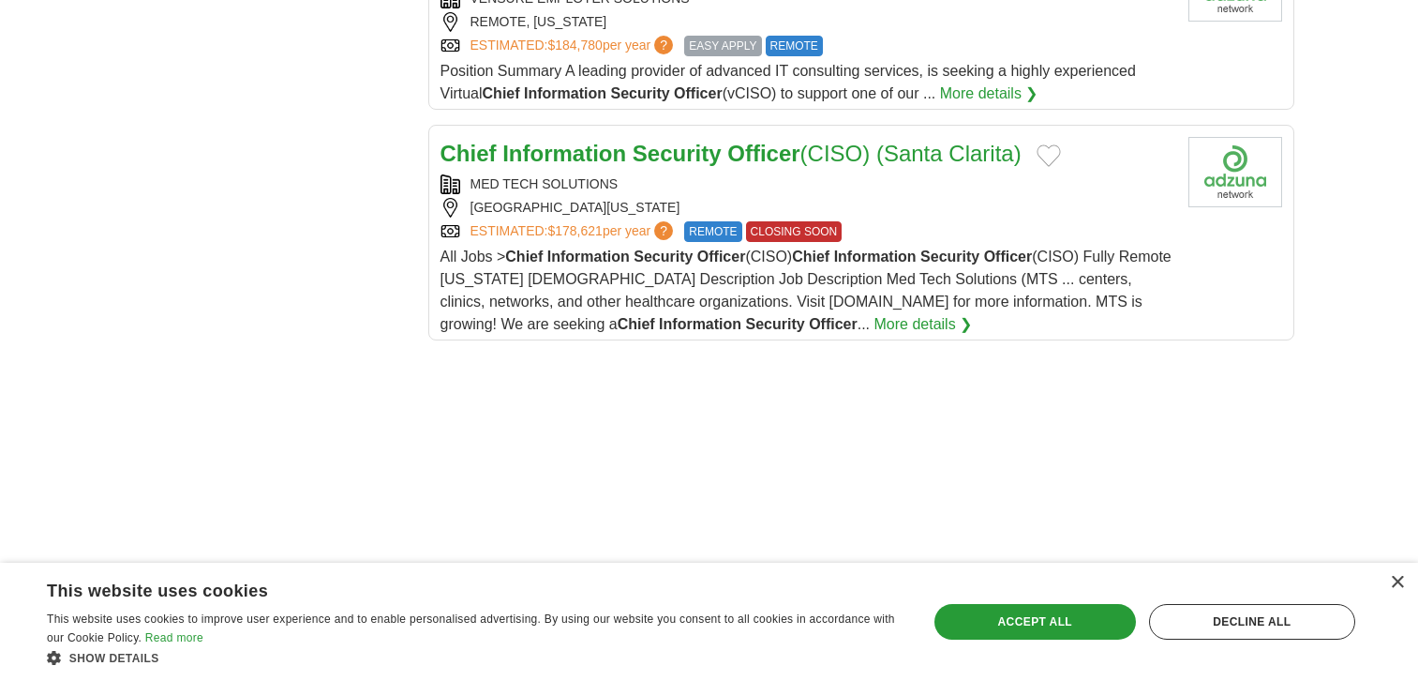
drag, startPoint x: 432, startPoint y: 267, endPoint x: 1043, endPoint y: 315, distance: 613.0
copy main "Senior Director, Chief Information Security Officer AGCO DULUTH, GEORGIA ESTIMA…"
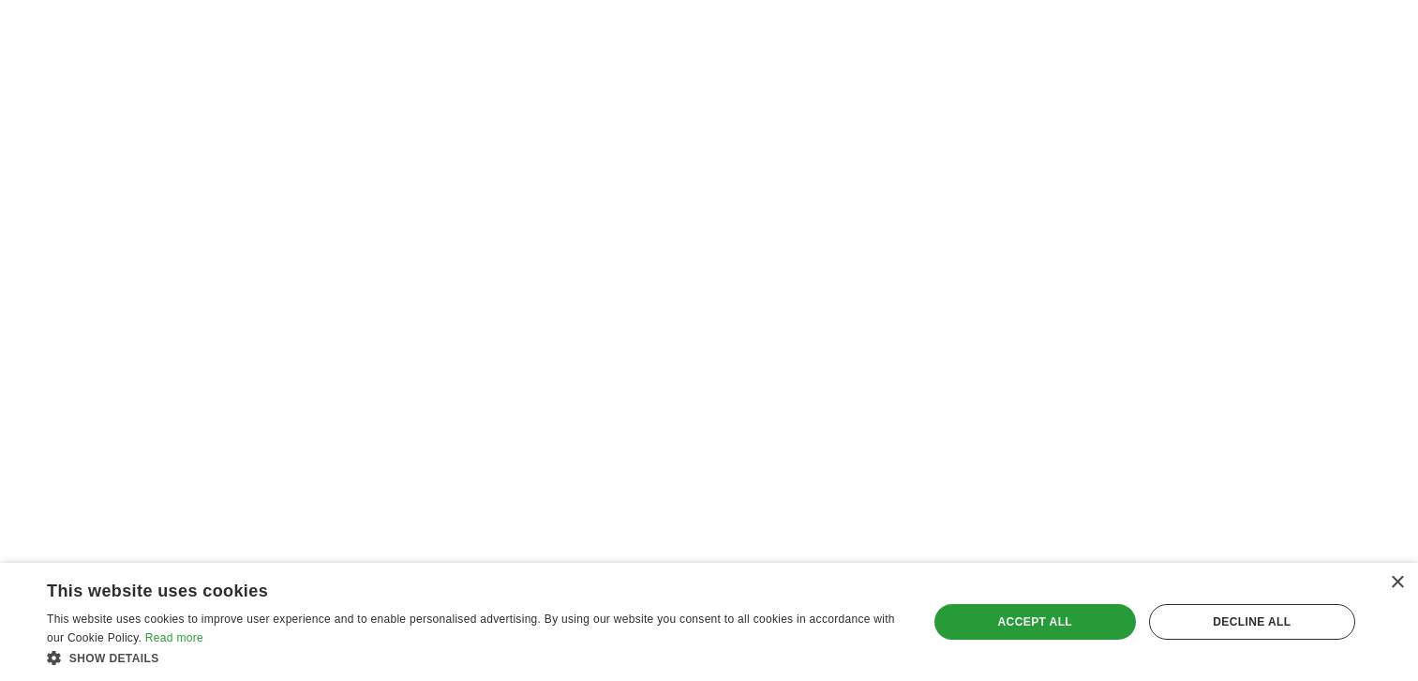
scroll to position [3193, 0]
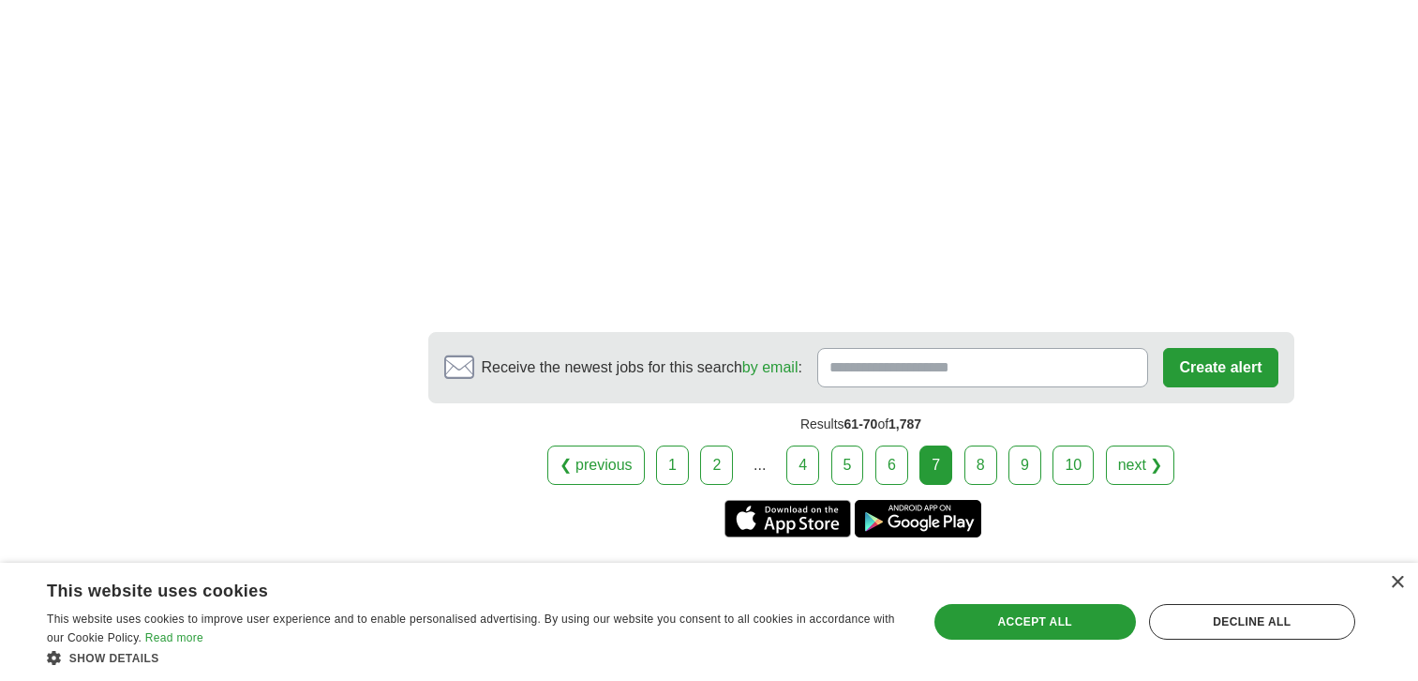
click at [984, 452] on link "8" at bounding box center [981, 464] width 33 height 39
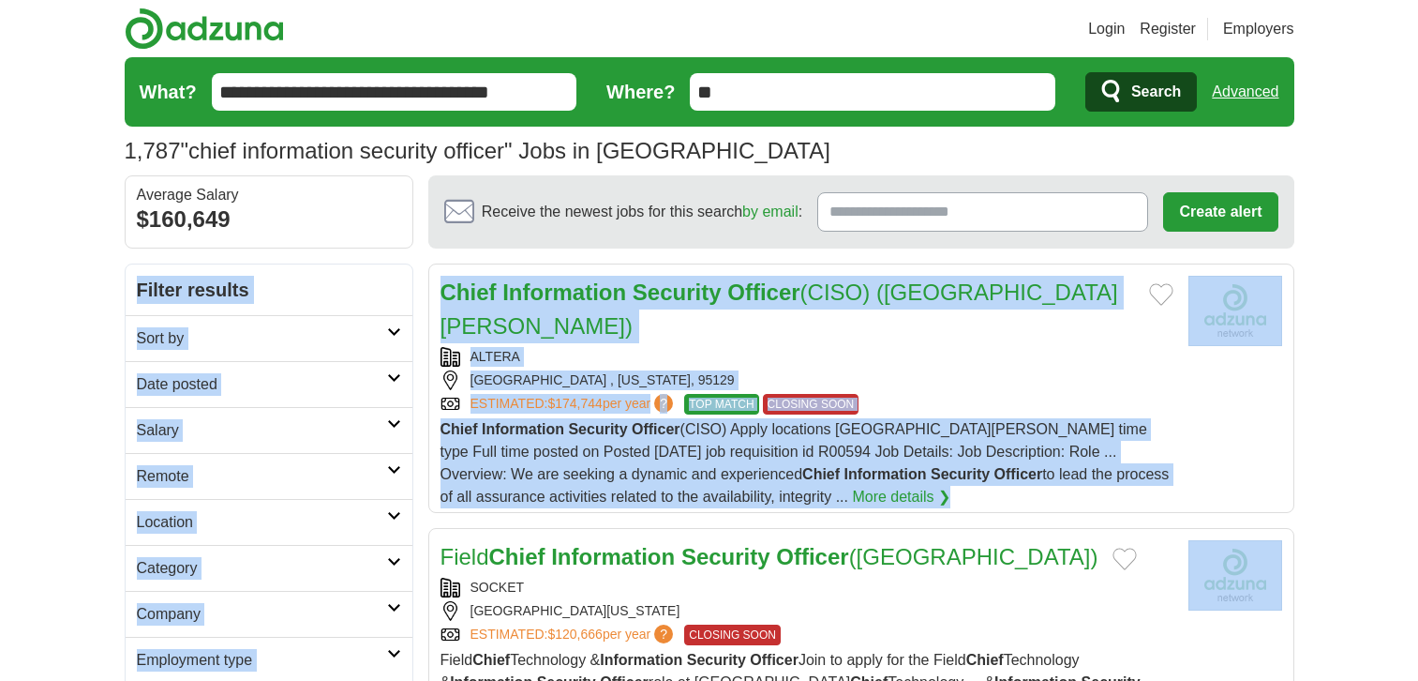
drag, startPoint x: 417, startPoint y: 252, endPoint x: 746, endPoint y: 501, distance: 412.8
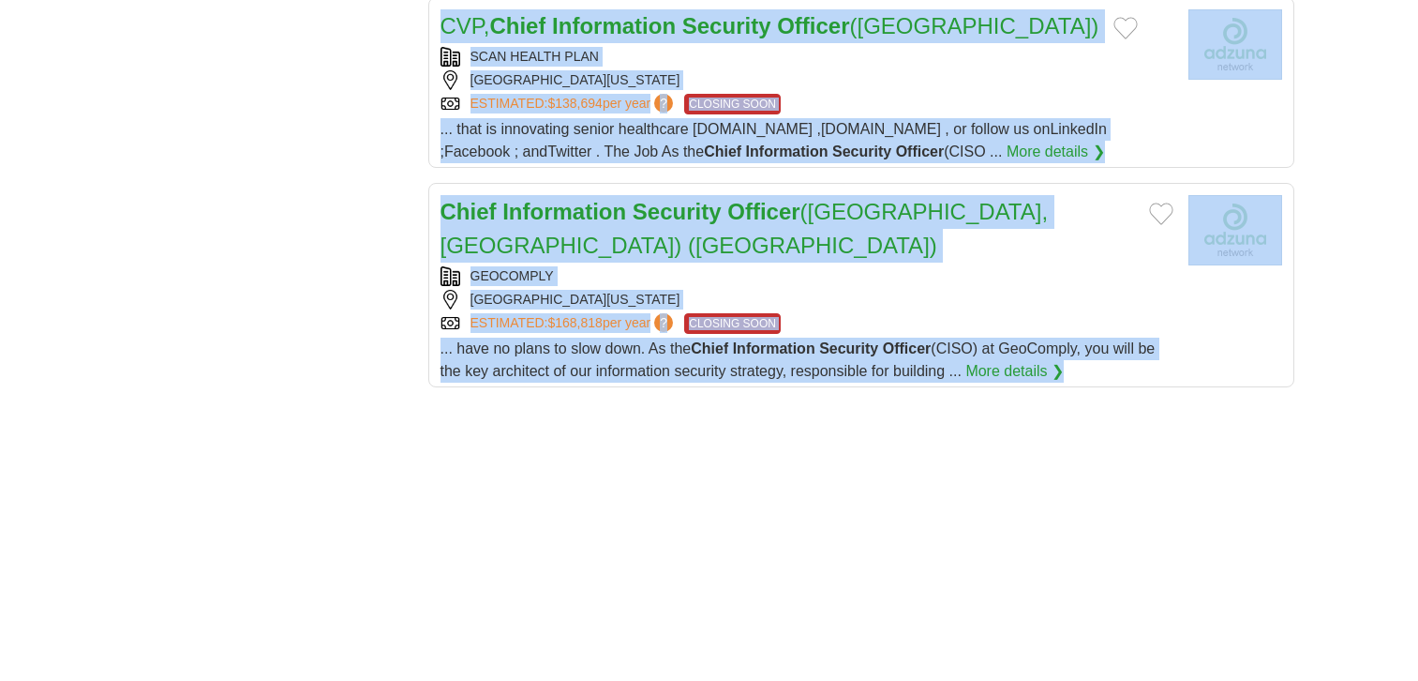
scroll to position [2267, 0]
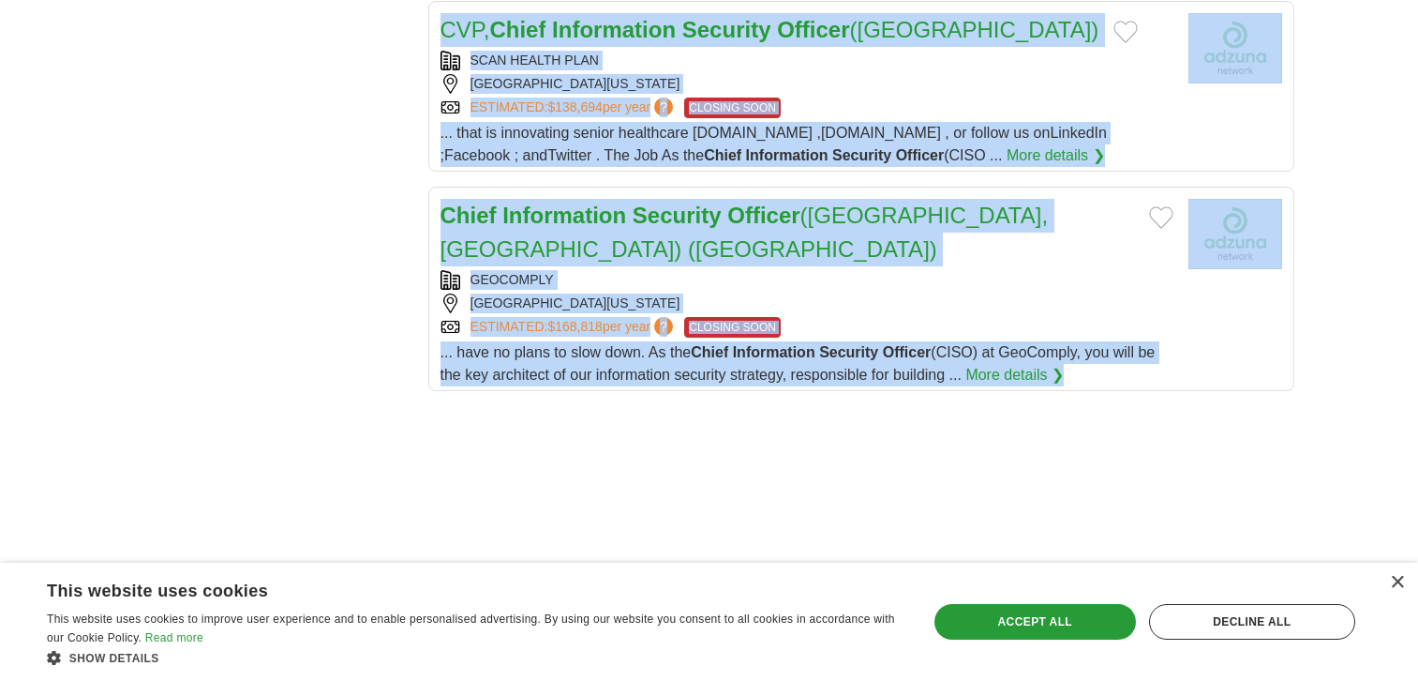
drag, startPoint x: 439, startPoint y: 263, endPoint x: 631, endPoint y: 352, distance: 211.8
copy main "Chief Information Security Officer (CISO) (San Jose) ALTERA SAN JOSE , CALIFORN…"
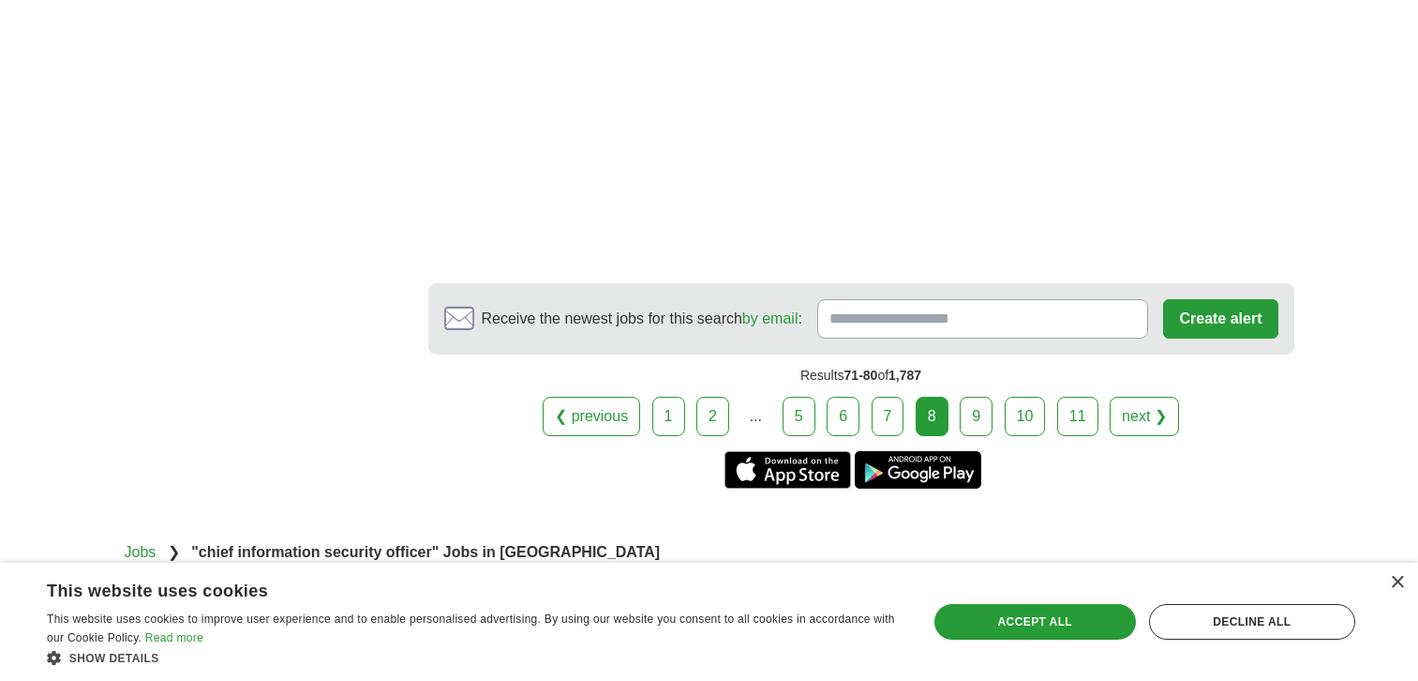
click at [988, 397] on link "9" at bounding box center [976, 416] width 33 height 39
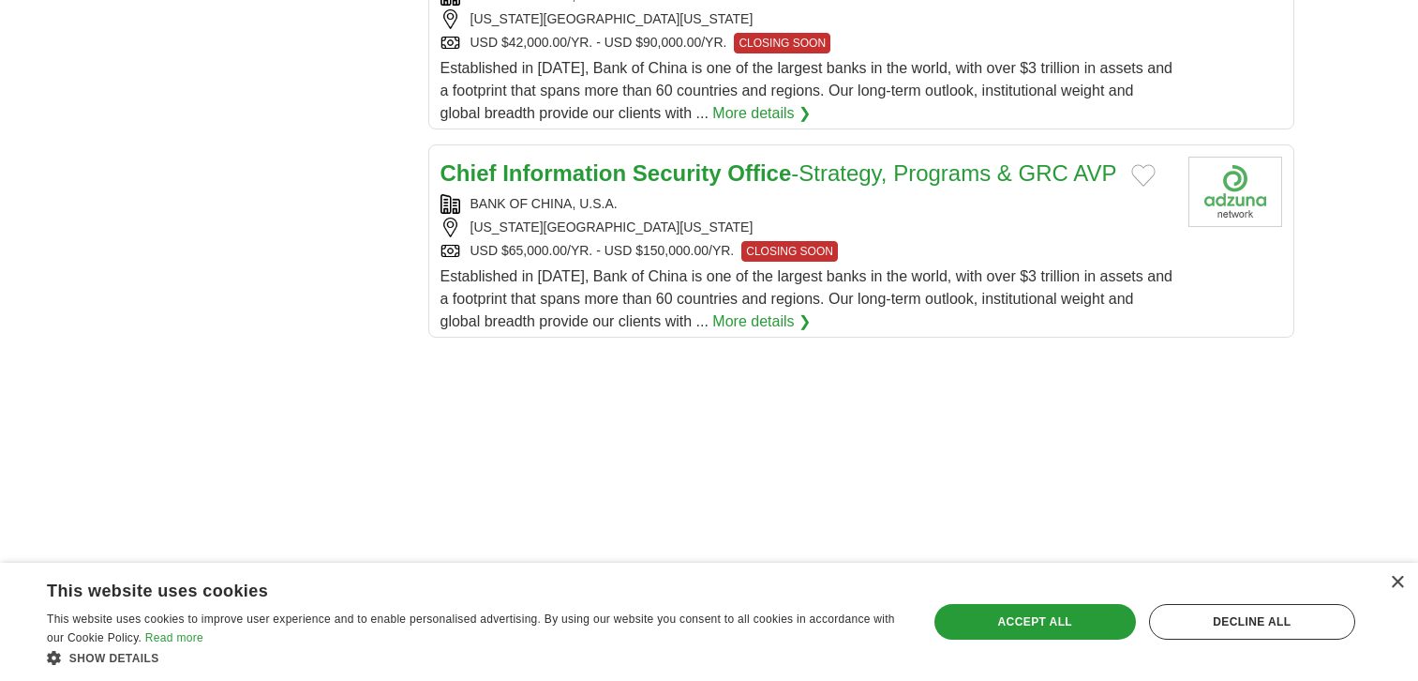
scroll to position [2477, 0]
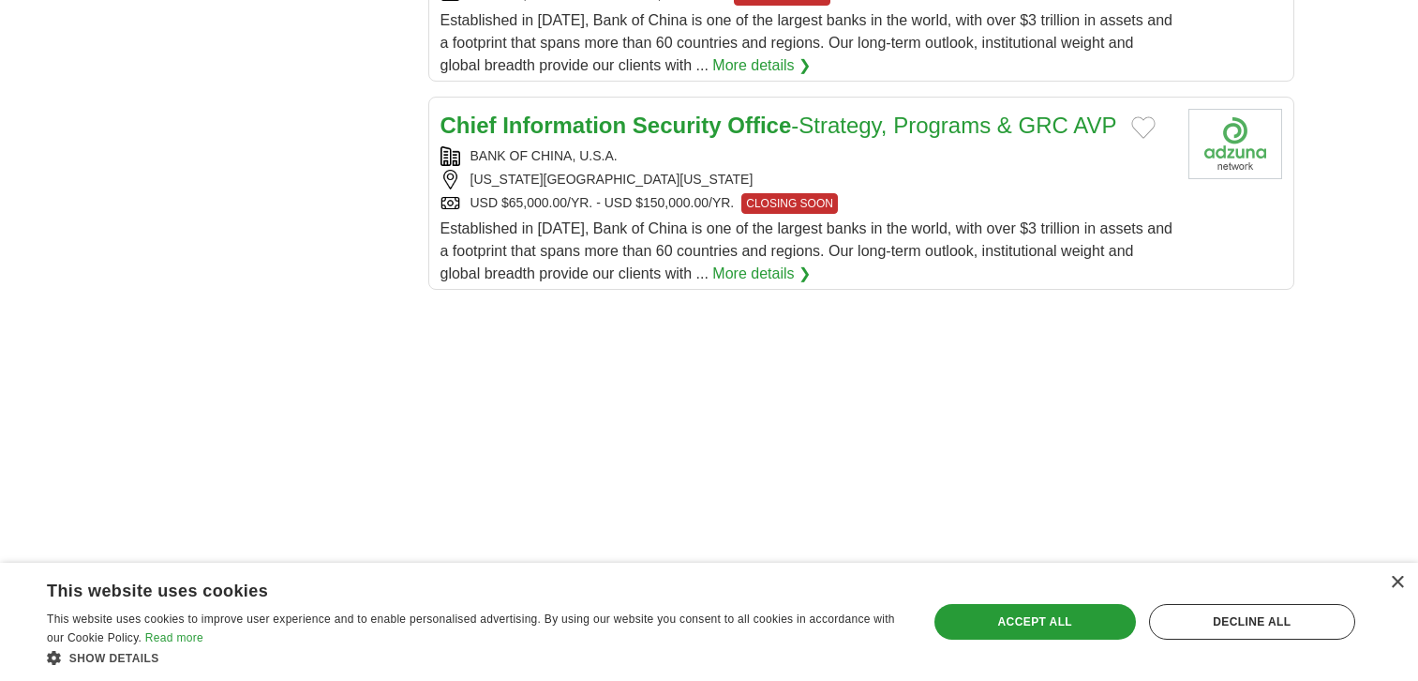
drag, startPoint x: 430, startPoint y: 270, endPoint x: 855, endPoint y: 252, distance: 425.0
copy main "Deputy Chief Information Security Officer , Deputy CISO IDEXX WESTBROOK, IDAHO …"
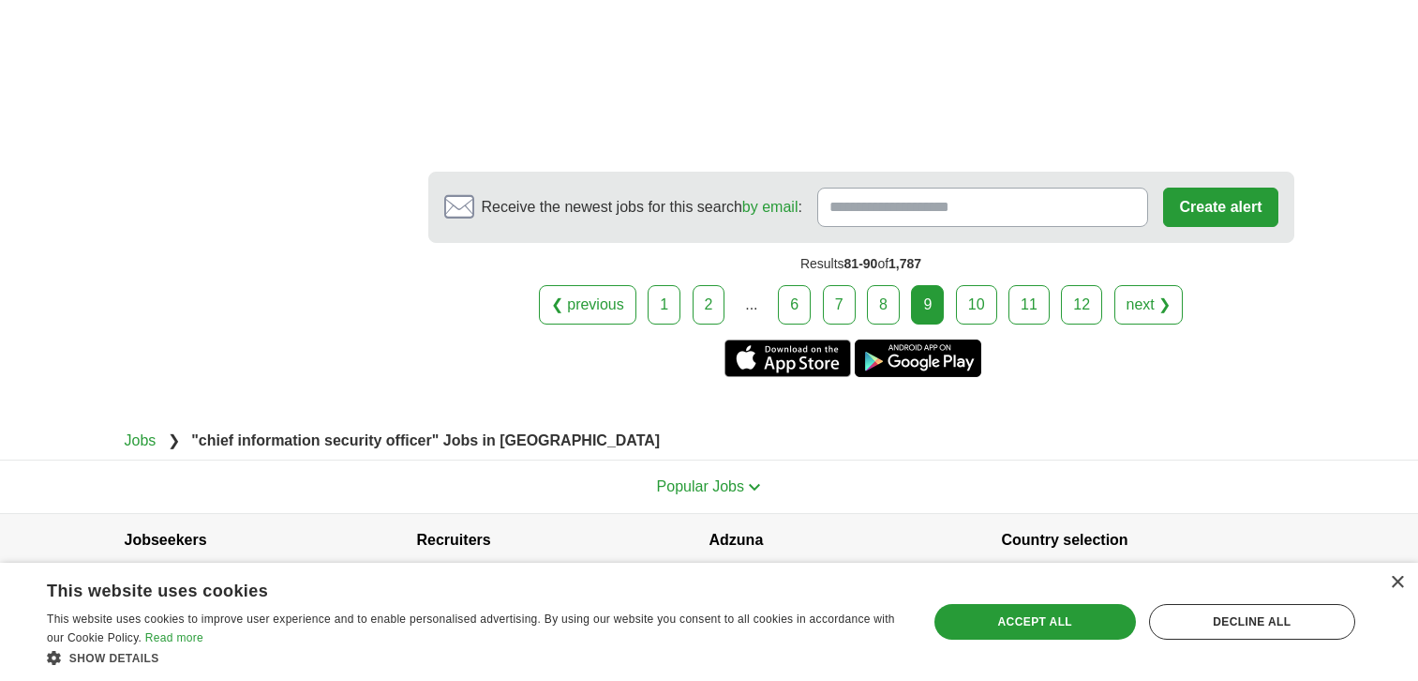
scroll to position [3597, 0]
click at [979, 295] on link "10" at bounding box center [976, 303] width 41 height 39
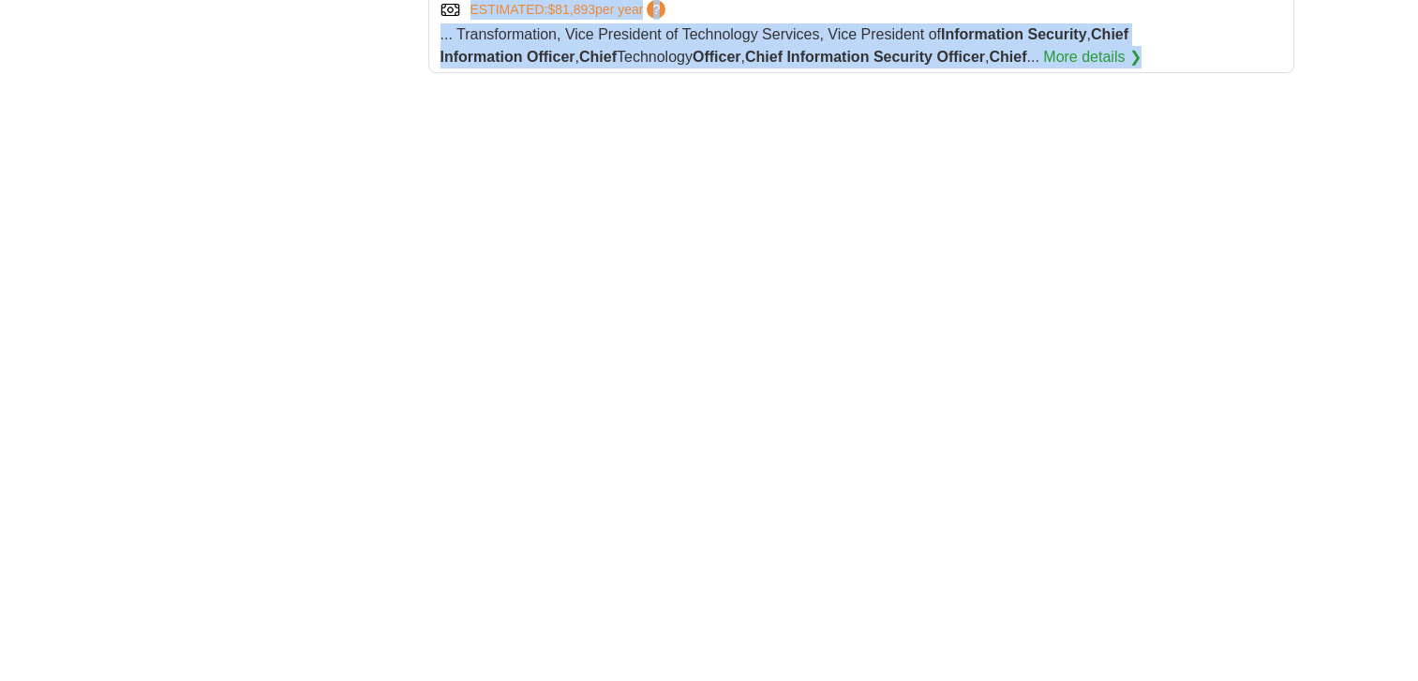
scroll to position [2608, 0]
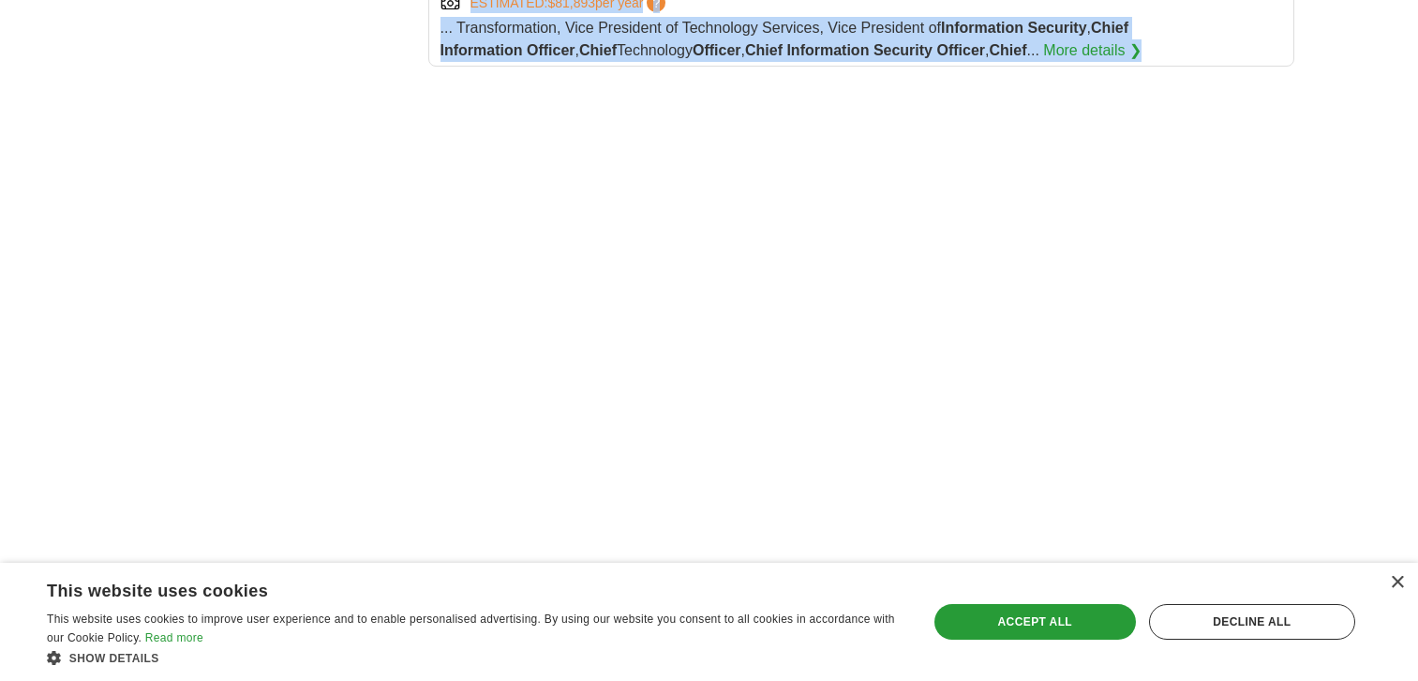
drag, startPoint x: 452, startPoint y: 269, endPoint x: 673, endPoint y: 472, distance: 300.5
